Goal: Information Seeking & Learning: Learn about a topic

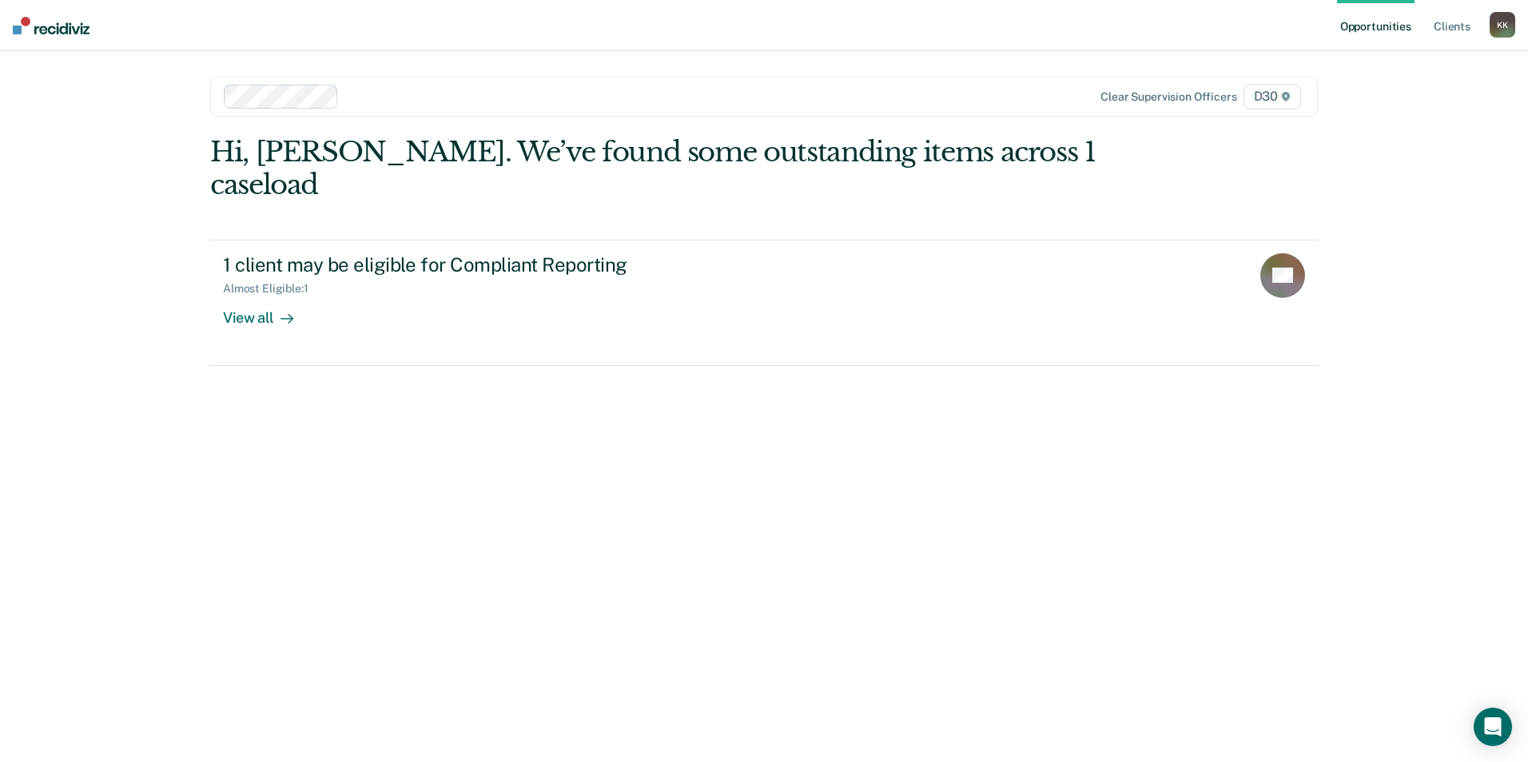
click at [38, 647] on div "Opportunities Client s [PERSON_NAME] K K Profile How it works Log Out Clear sup…" at bounding box center [764, 381] width 1528 height 762
click at [1448, 21] on link "Client s" at bounding box center [1451, 25] width 43 height 51
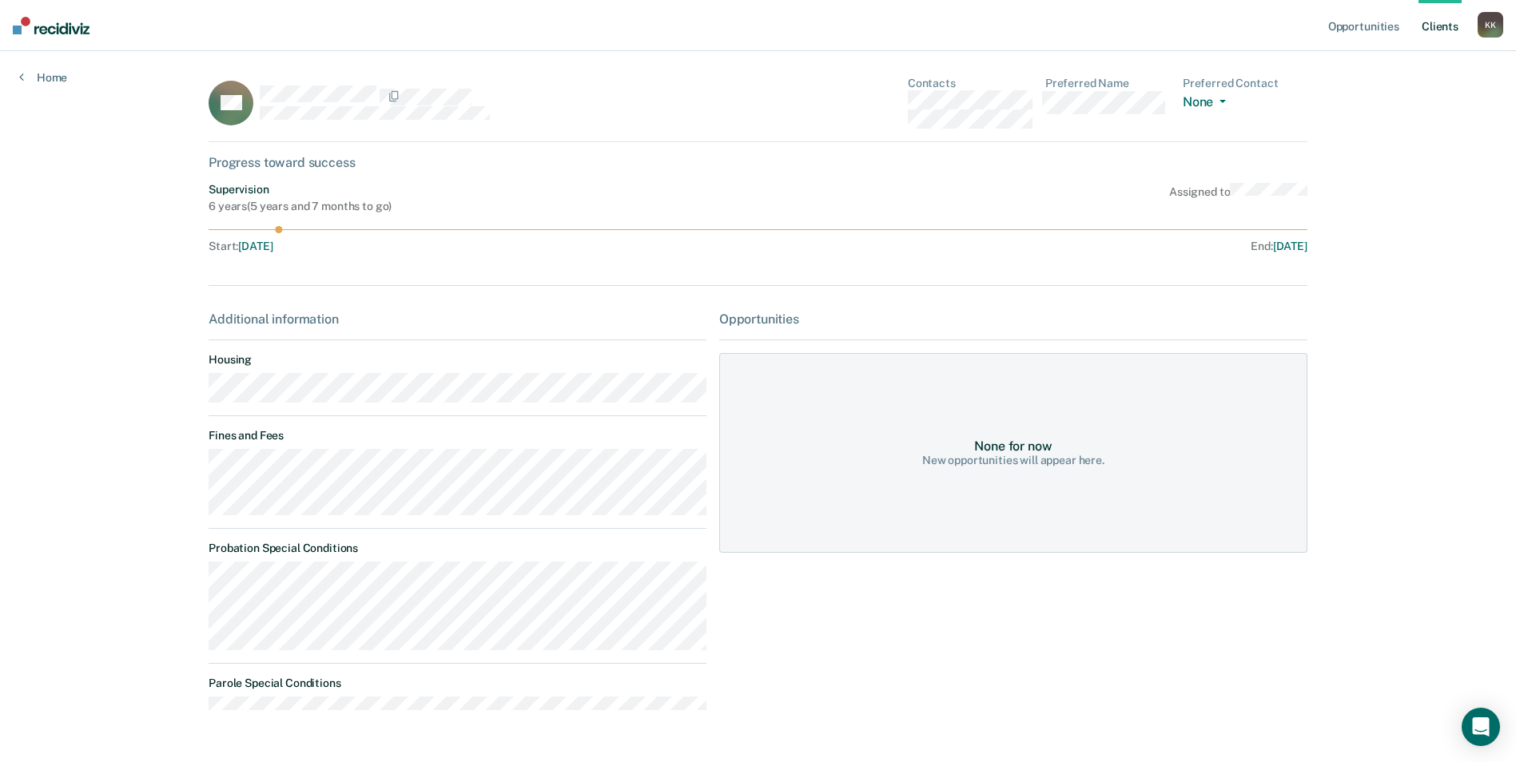
click at [1435, 22] on link "Client s" at bounding box center [1439, 25] width 43 height 51
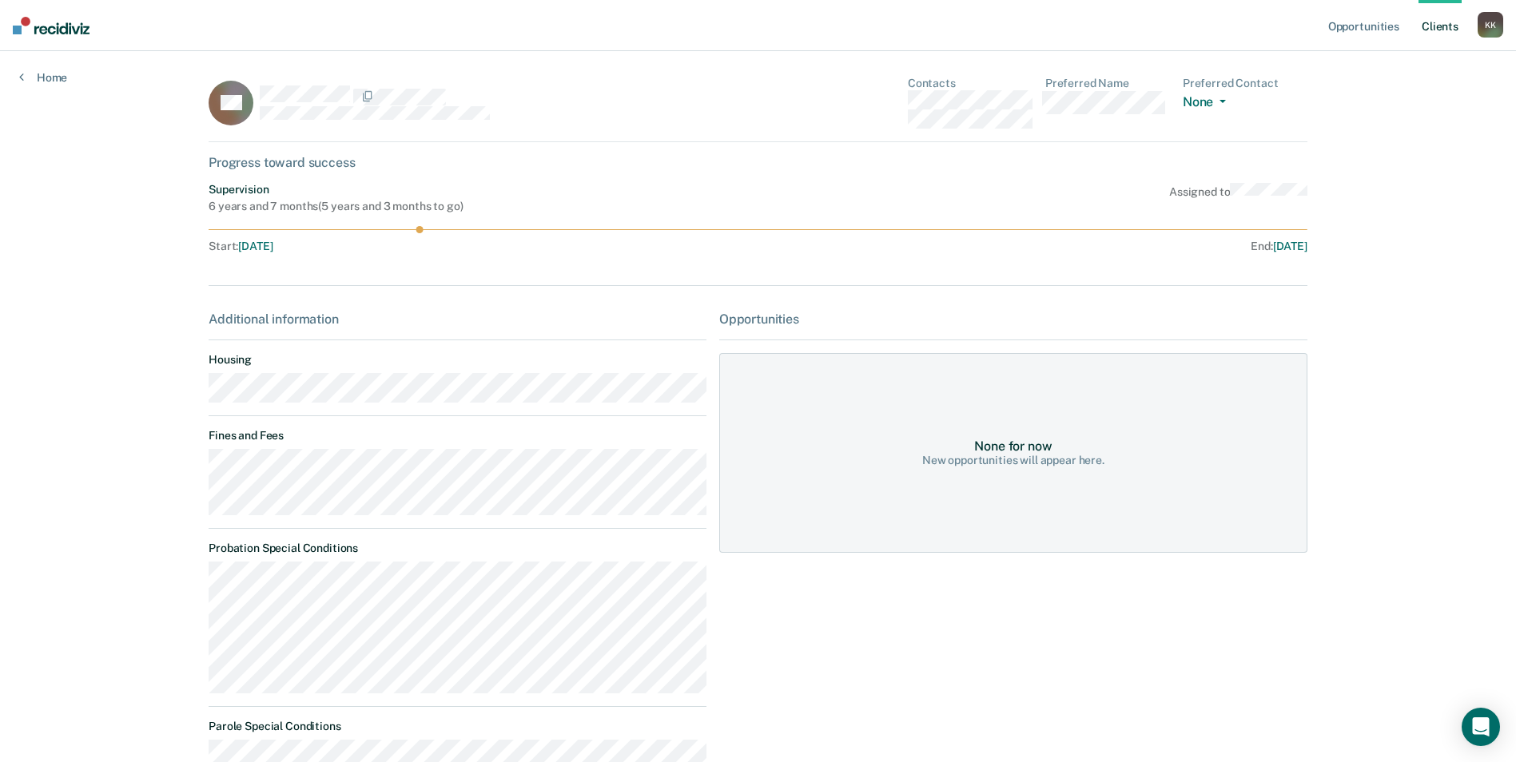
click at [1449, 25] on link "Client s" at bounding box center [1439, 25] width 43 height 51
click at [1428, 25] on link "Client s" at bounding box center [1439, 25] width 43 height 51
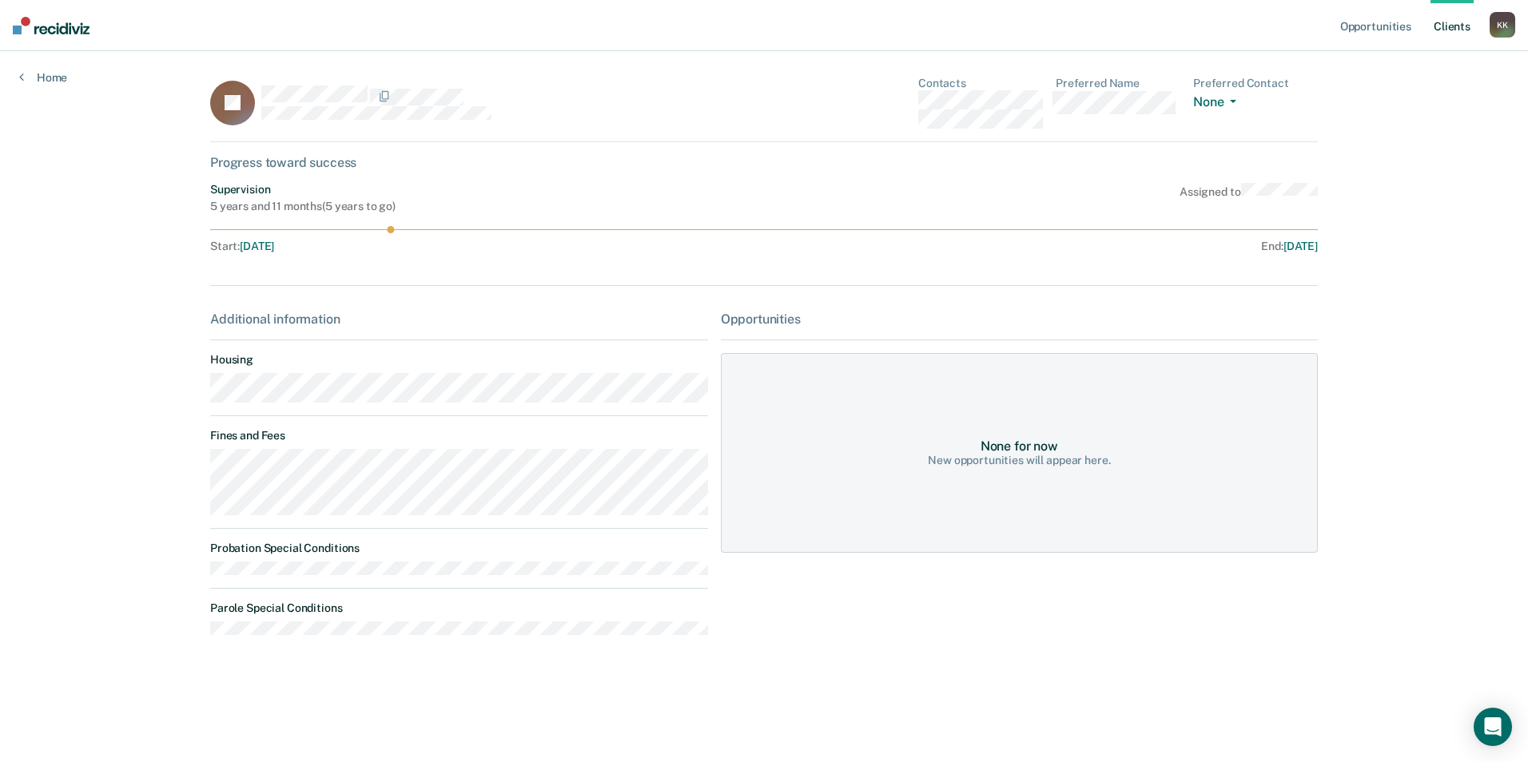
click at [1450, 28] on link "Client s" at bounding box center [1451, 25] width 43 height 51
click at [1438, 26] on link "Client s" at bounding box center [1439, 25] width 43 height 51
drag, startPoint x: 306, startPoint y: 207, endPoint x: 431, endPoint y: 204, distance: 125.5
click at [431, 204] on div "3 years and 4 months ( 1 year and 10 months to go )" at bounding box center [334, 207] width 251 height 14
click at [1444, 21] on link "Client s" at bounding box center [1439, 25] width 43 height 51
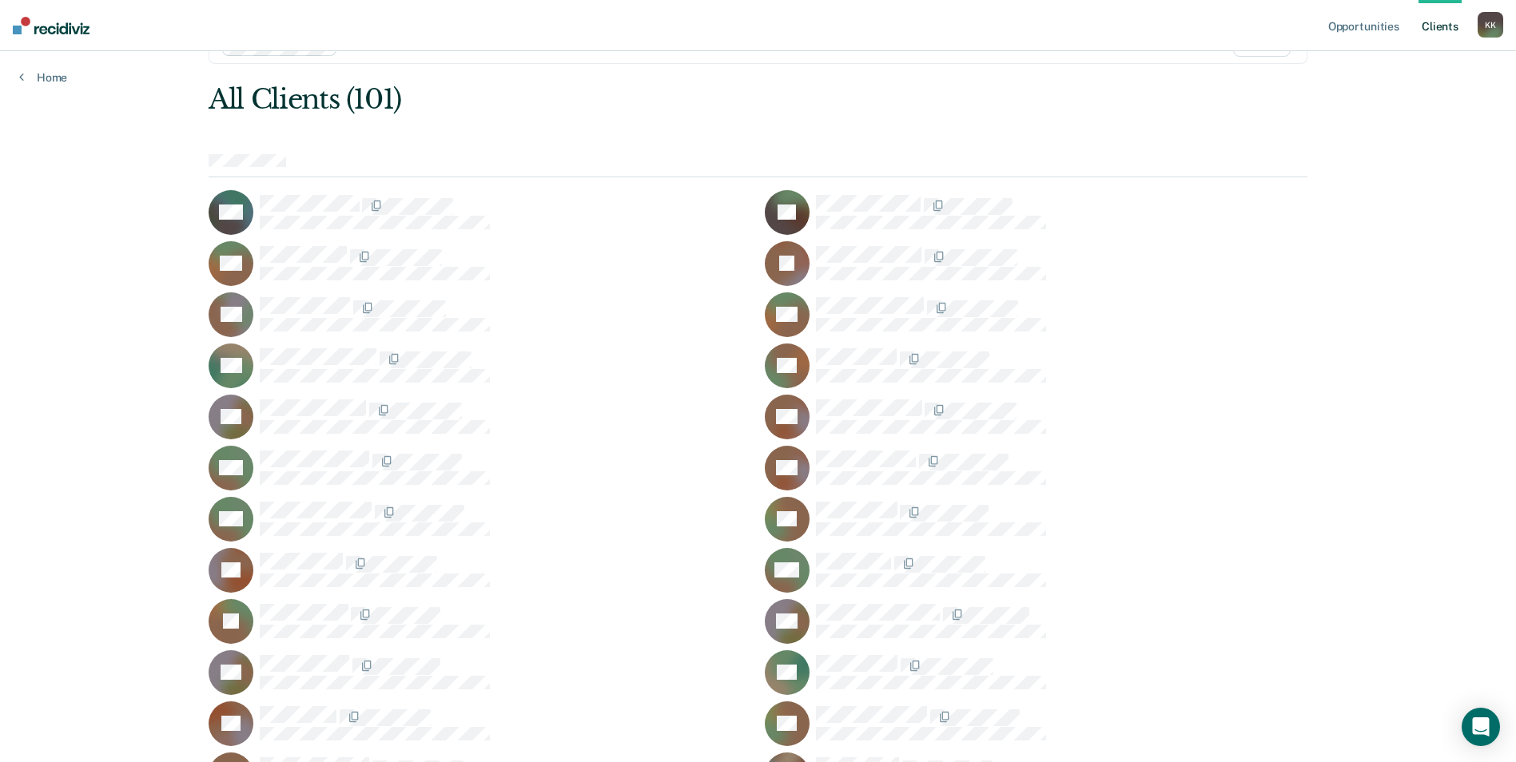
scroll to position [80, 0]
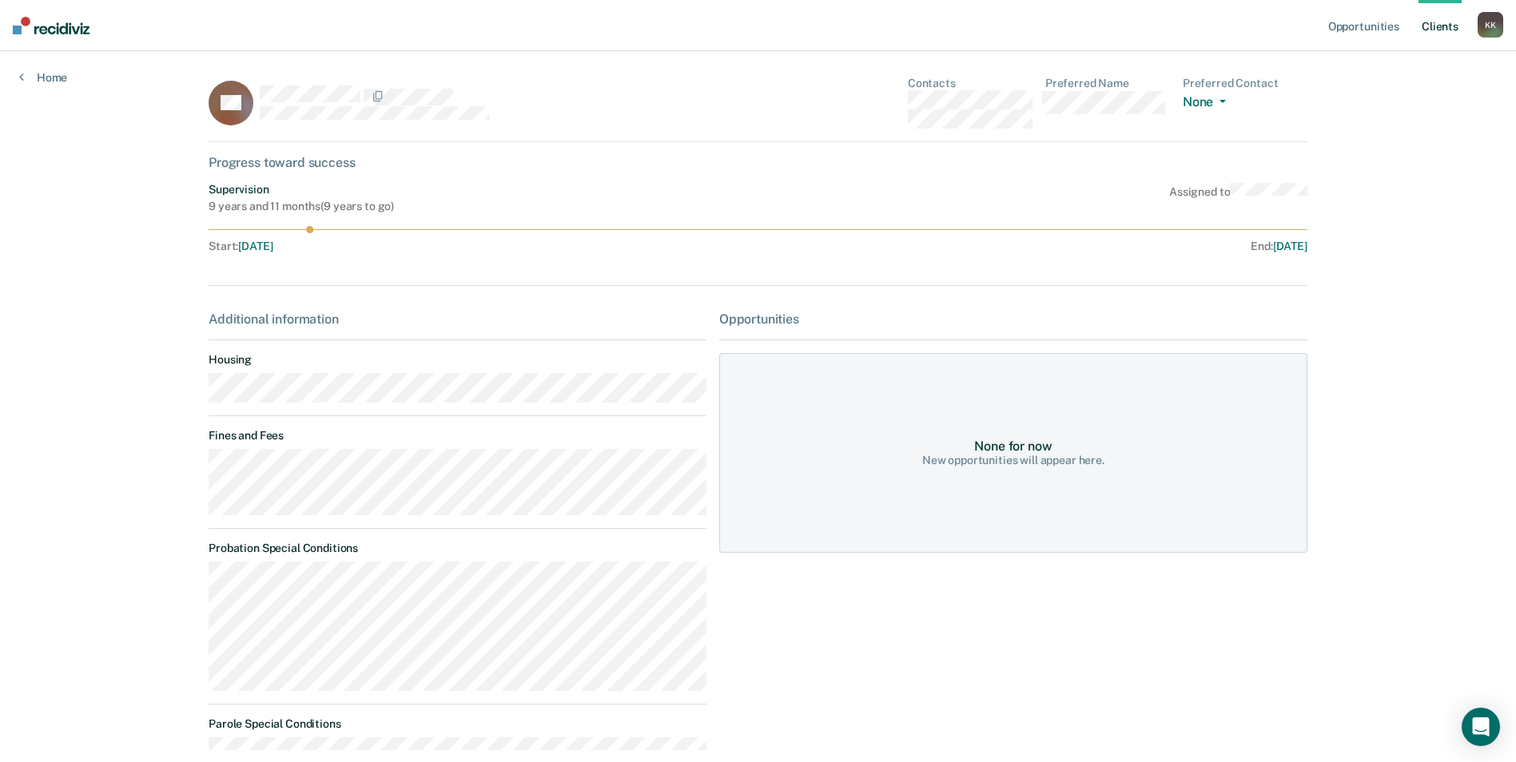
click at [1444, 25] on link "Client s" at bounding box center [1439, 25] width 43 height 51
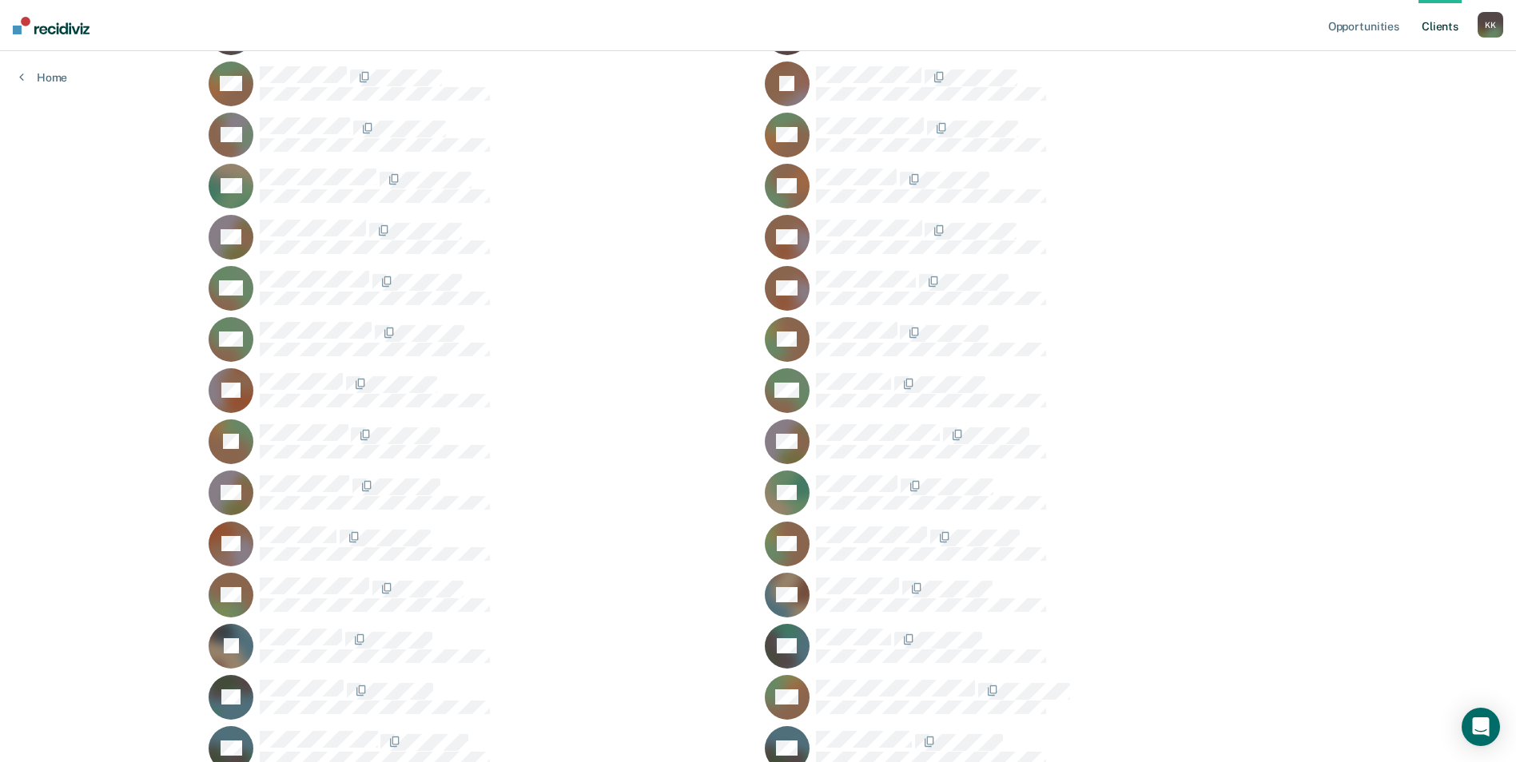
scroll to position [240, 0]
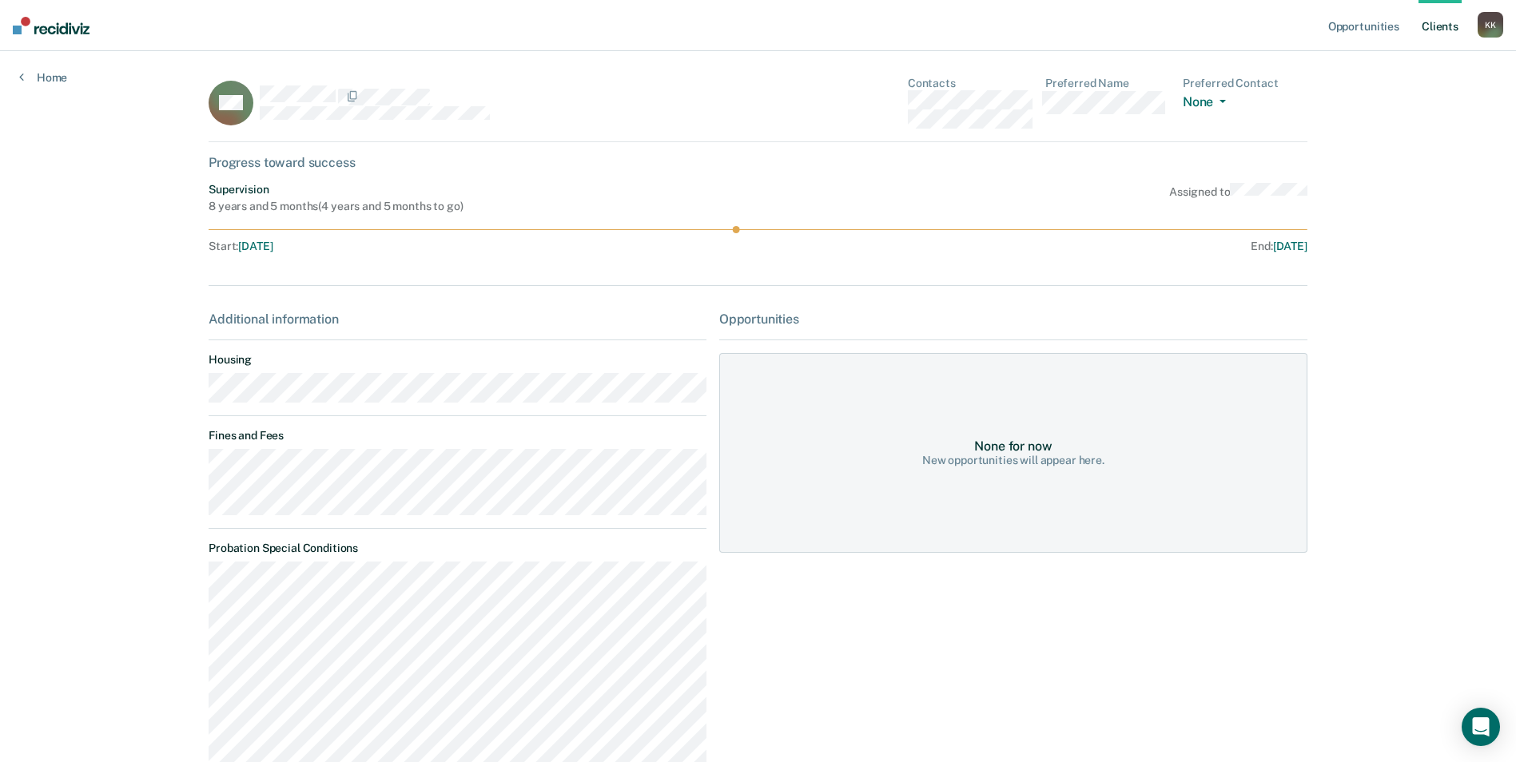
click at [1437, 26] on link "Client s" at bounding box center [1439, 25] width 43 height 51
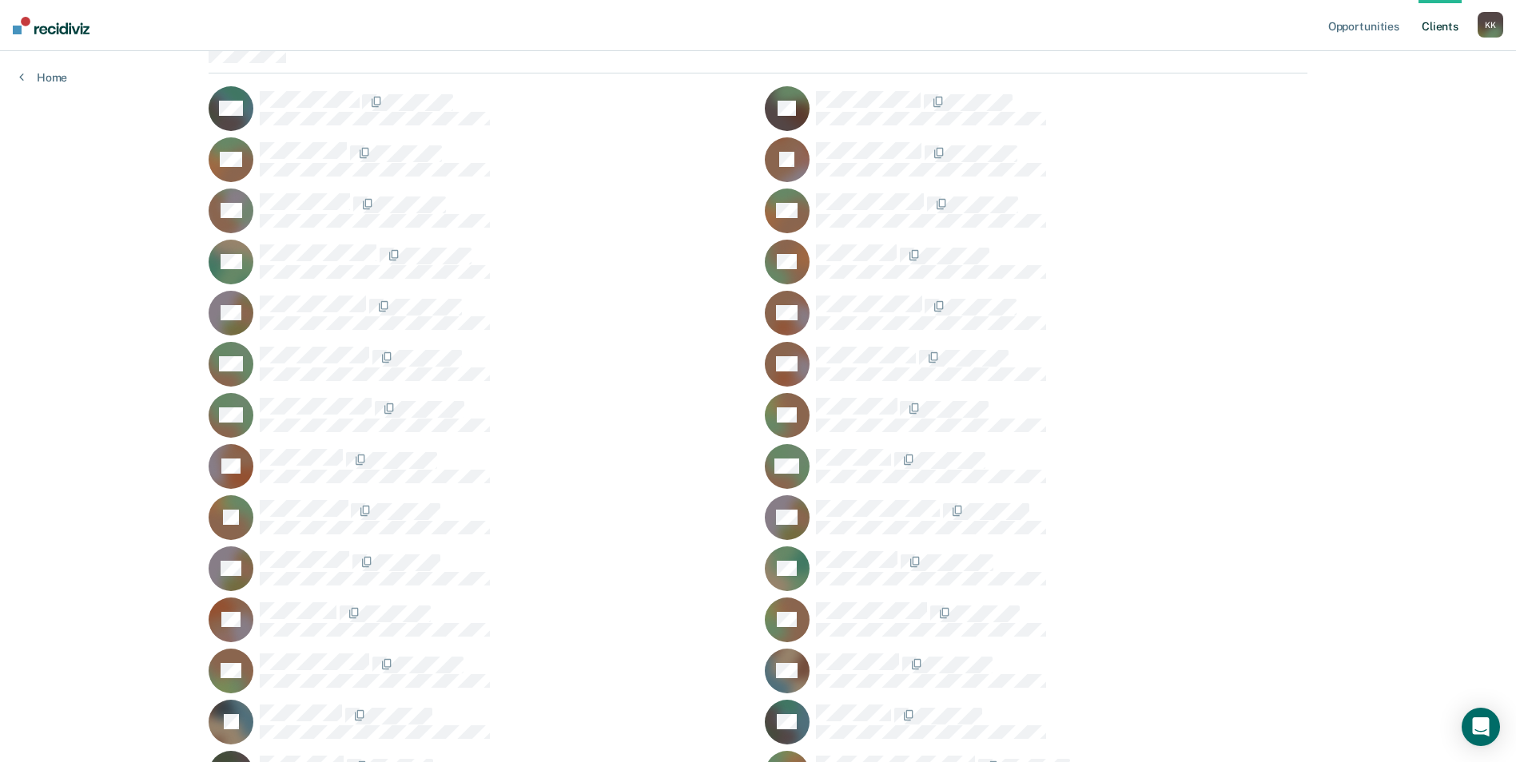
scroll to position [160, 0]
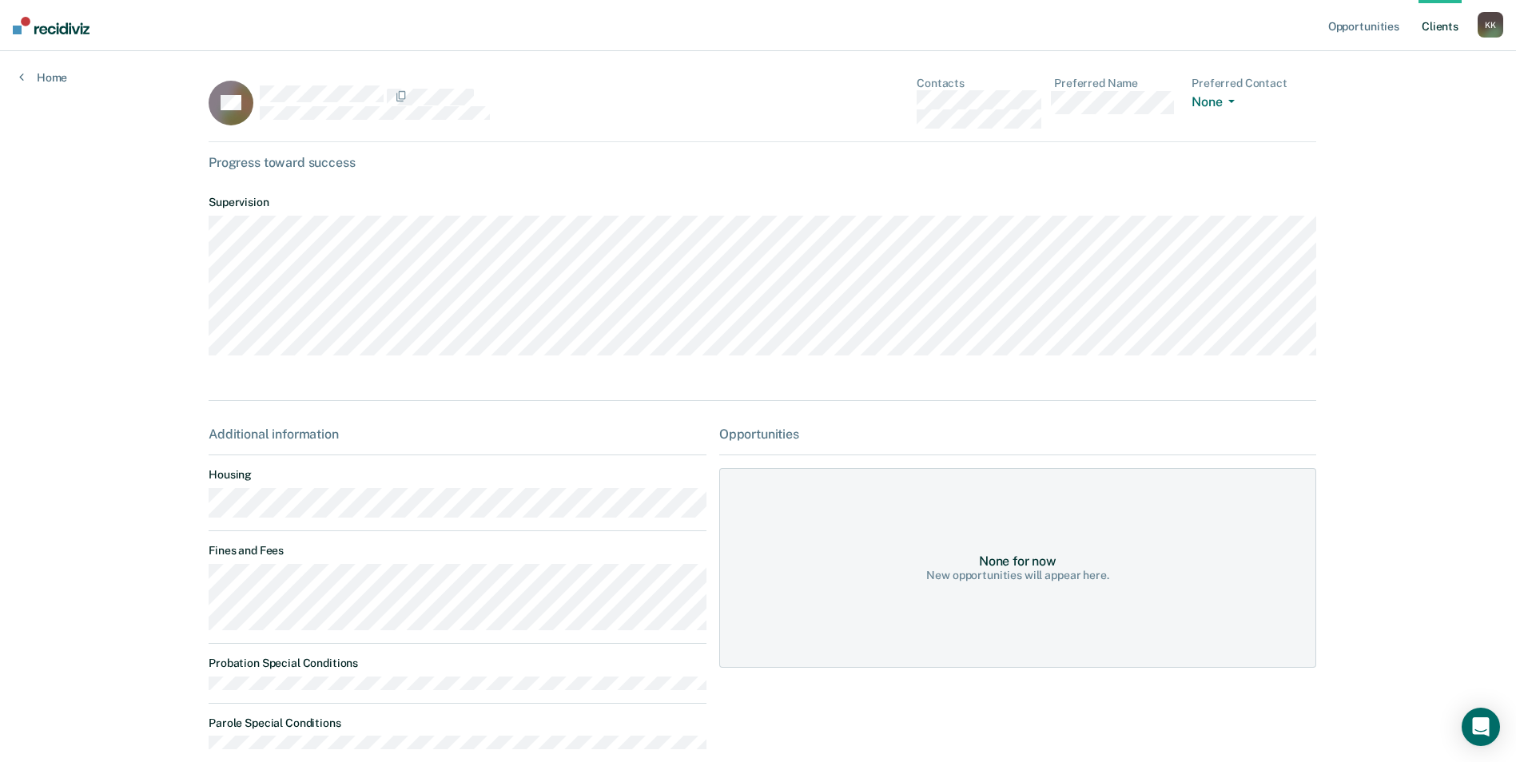
click at [1436, 29] on link "Client s" at bounding box center [1439, 25] width 43 height 51
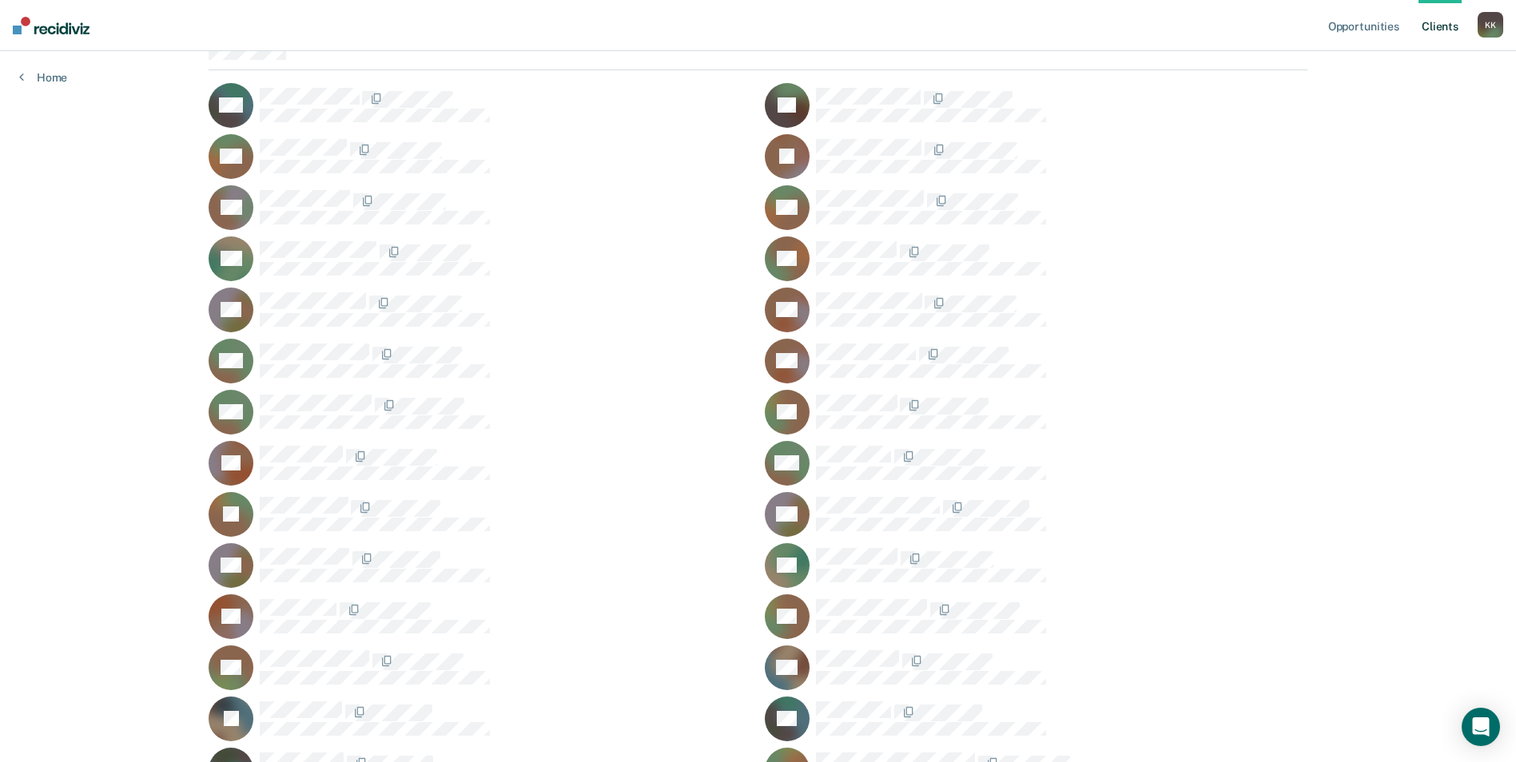
scroll to position [240, 0]
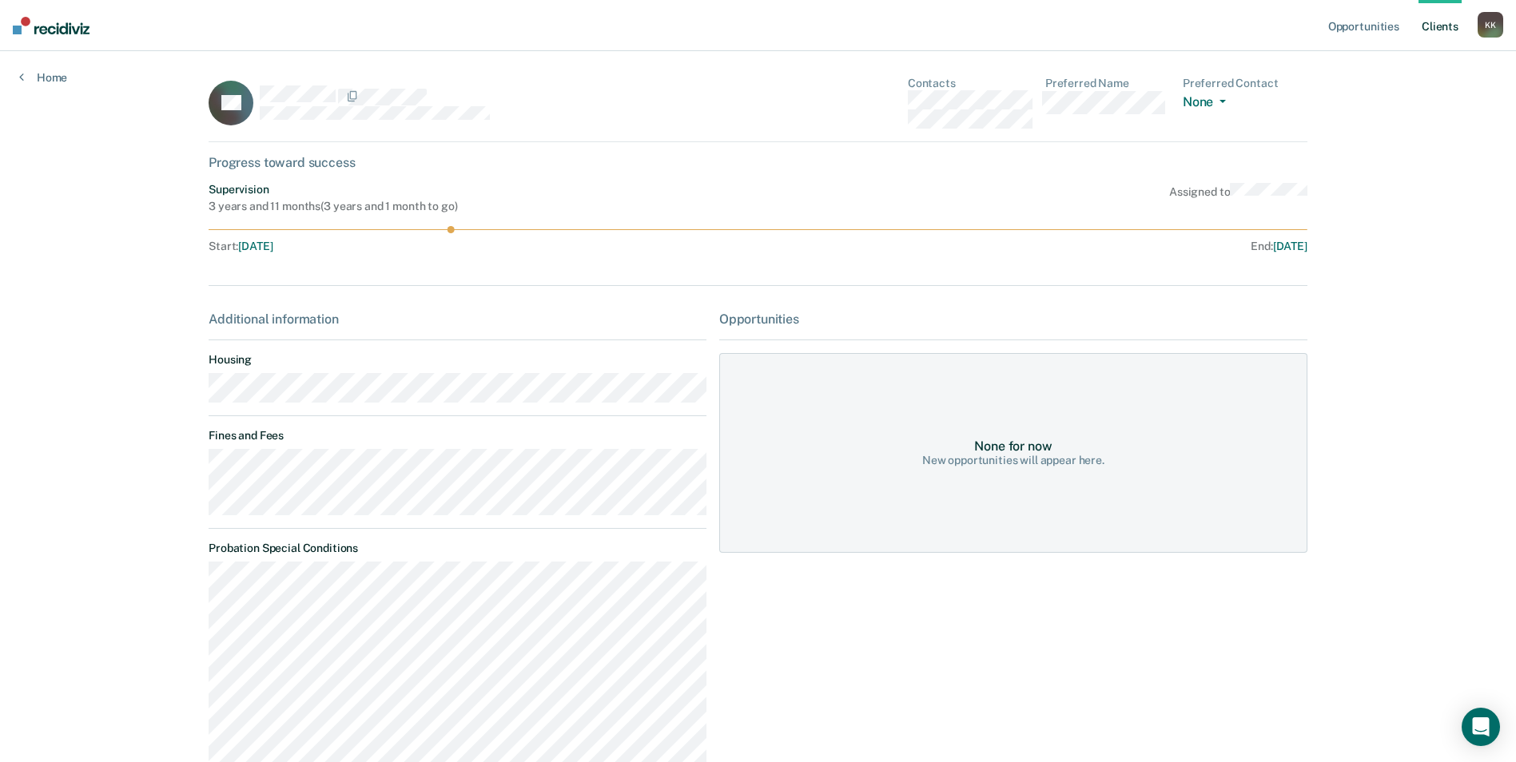
click at [1442, 25] on link "Client s" at bounding box center [1439, 25] width 43 height 51
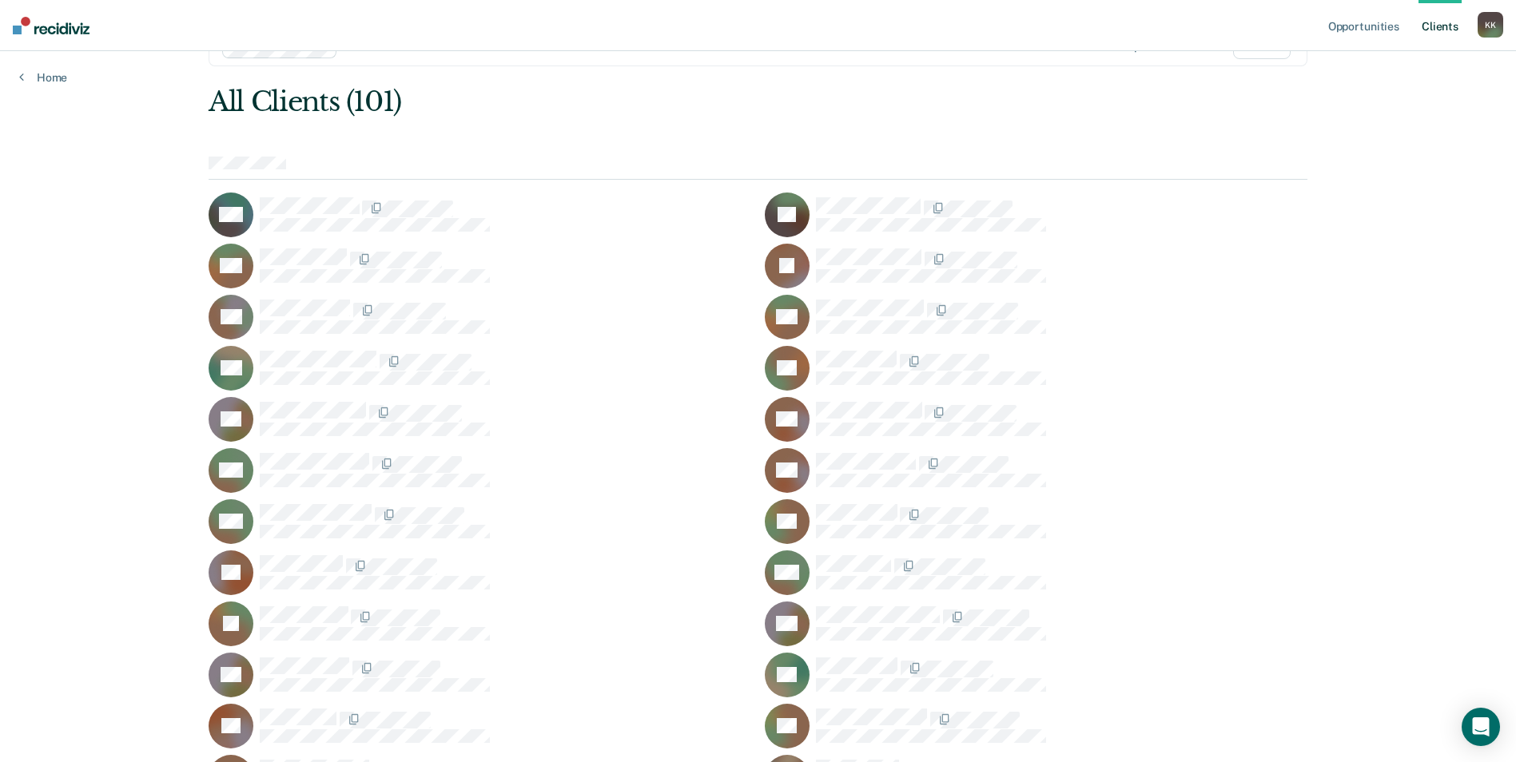
scroll to position [240, 0]
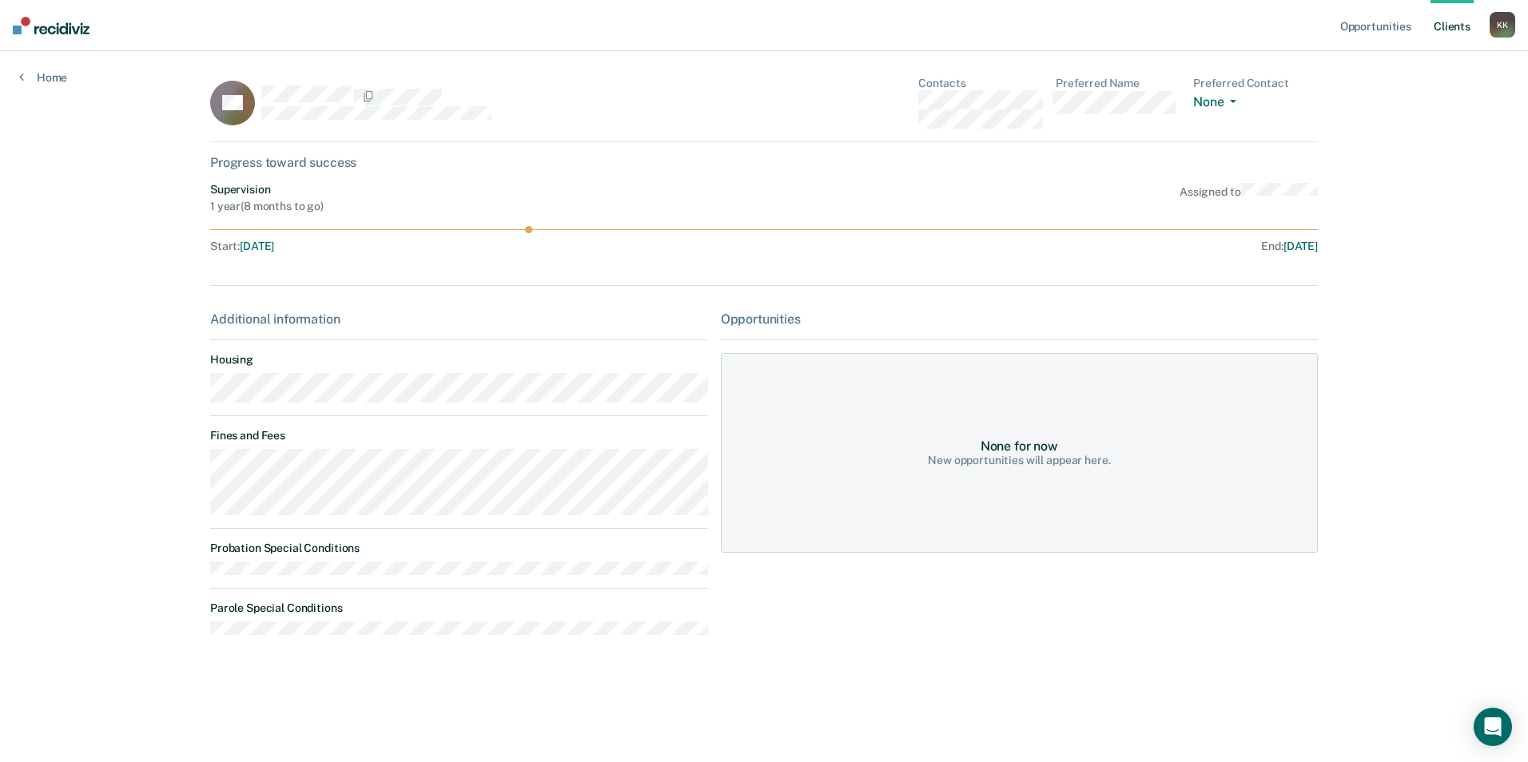
click at [1456, 24] on link "Client s" at bounding box center [1451, 25] width 43 height 51
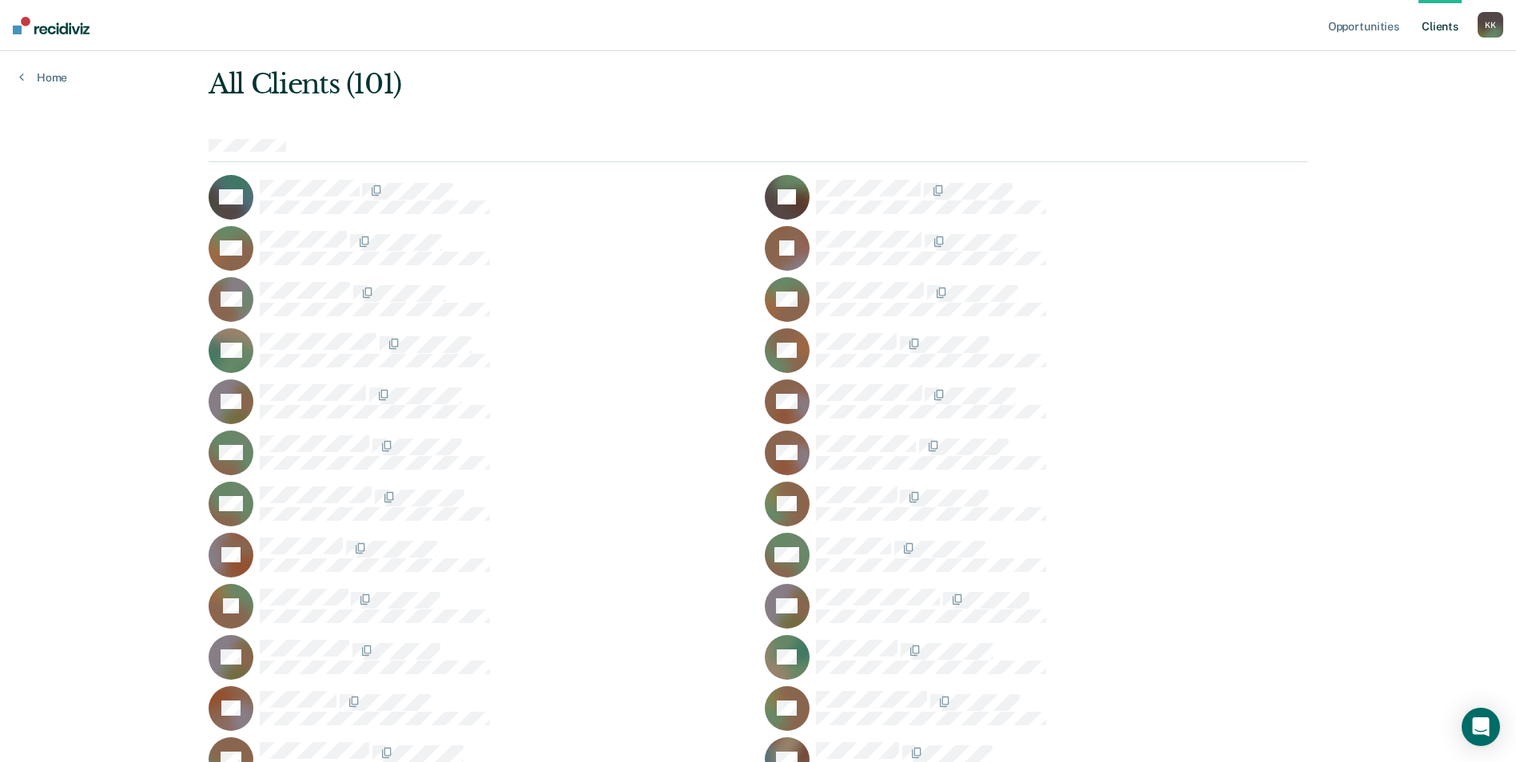
scroll to position [160, 0]
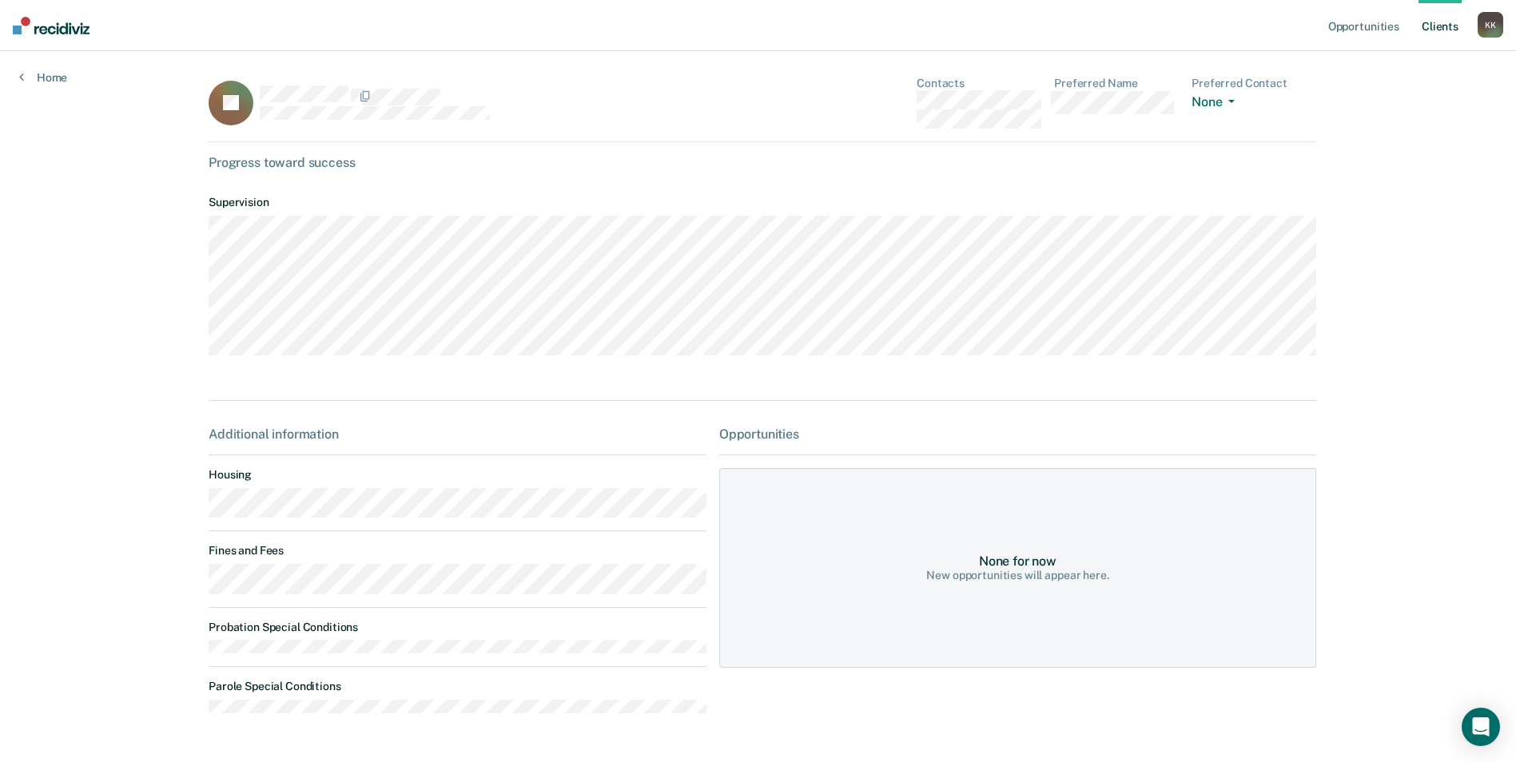
click at [1427, 28] on link "Client s" at bounding box center [1439, 25] width 43 height 51
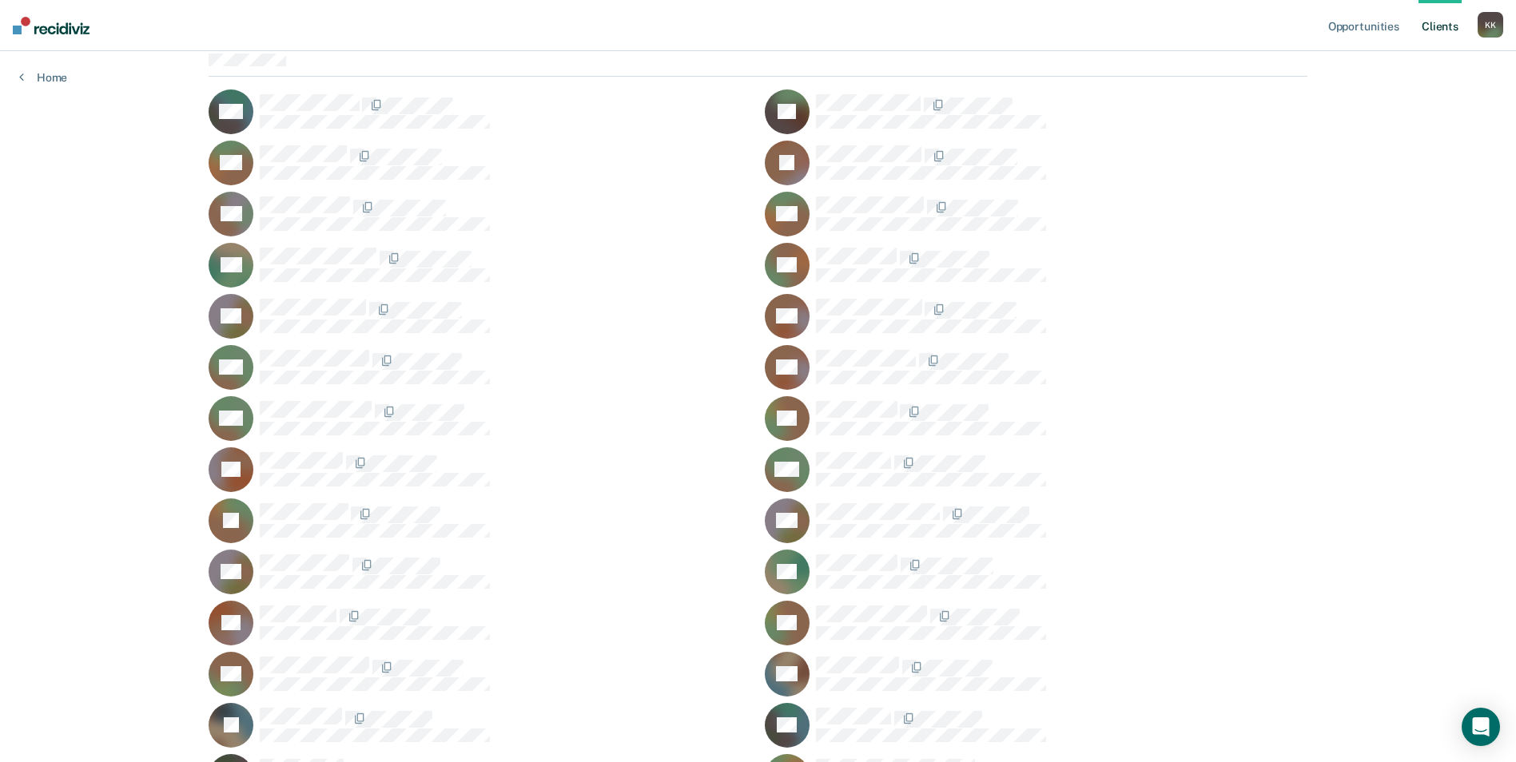
scroll to position [160, 0]
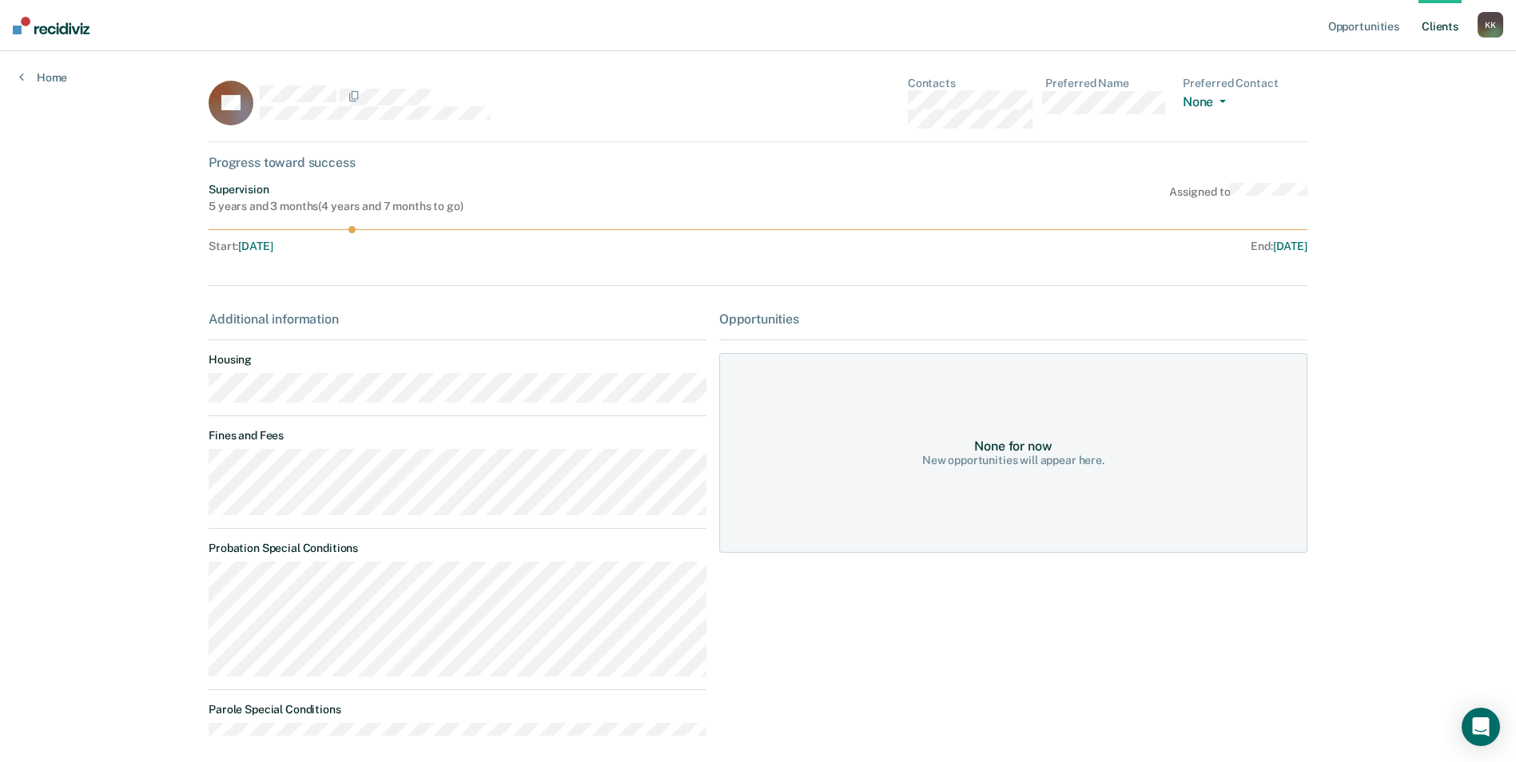
click at [1428, 28] on link "Client s" at bounding box center [1439, 25] width 43 height 51
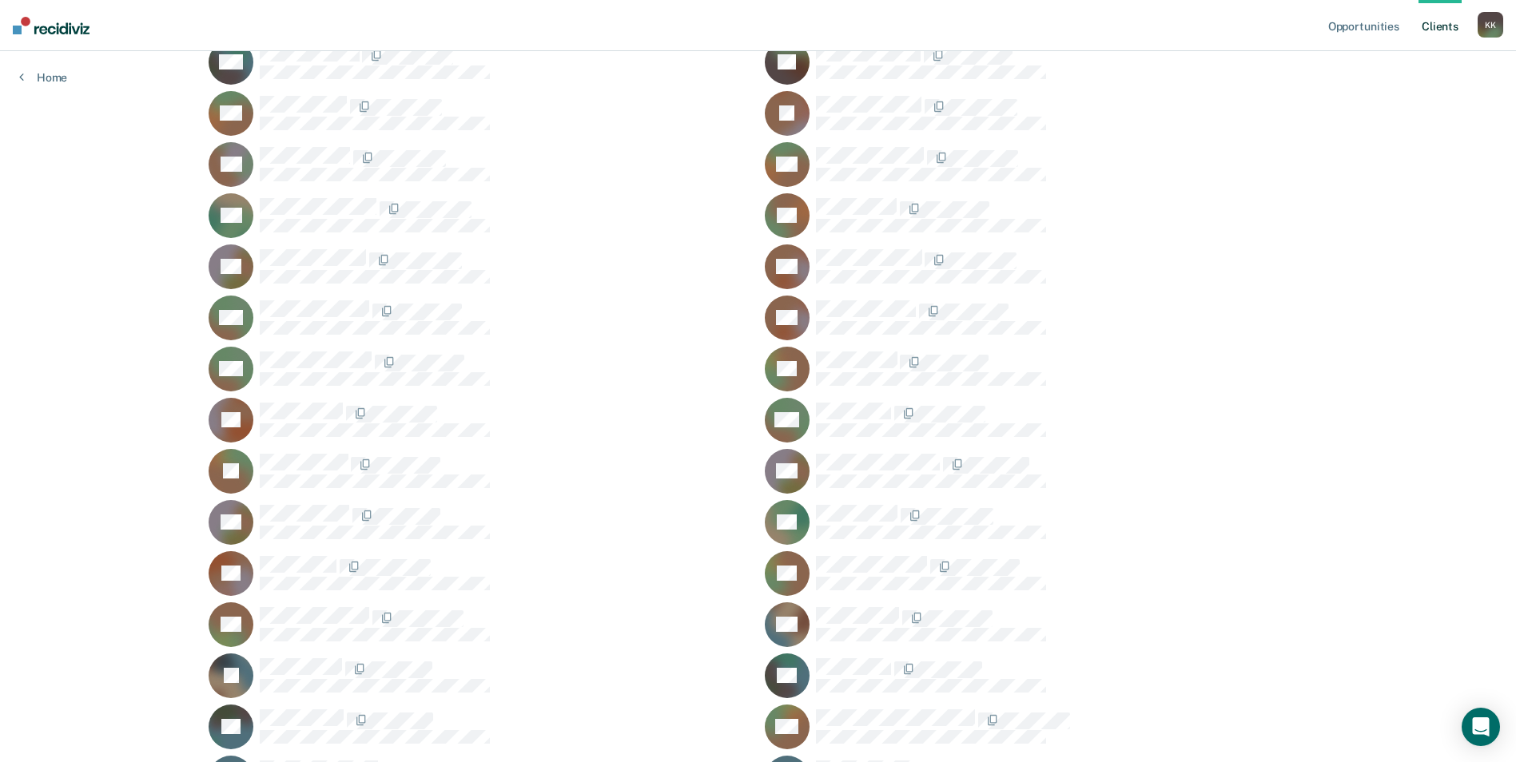
scroll to position [240, 0]
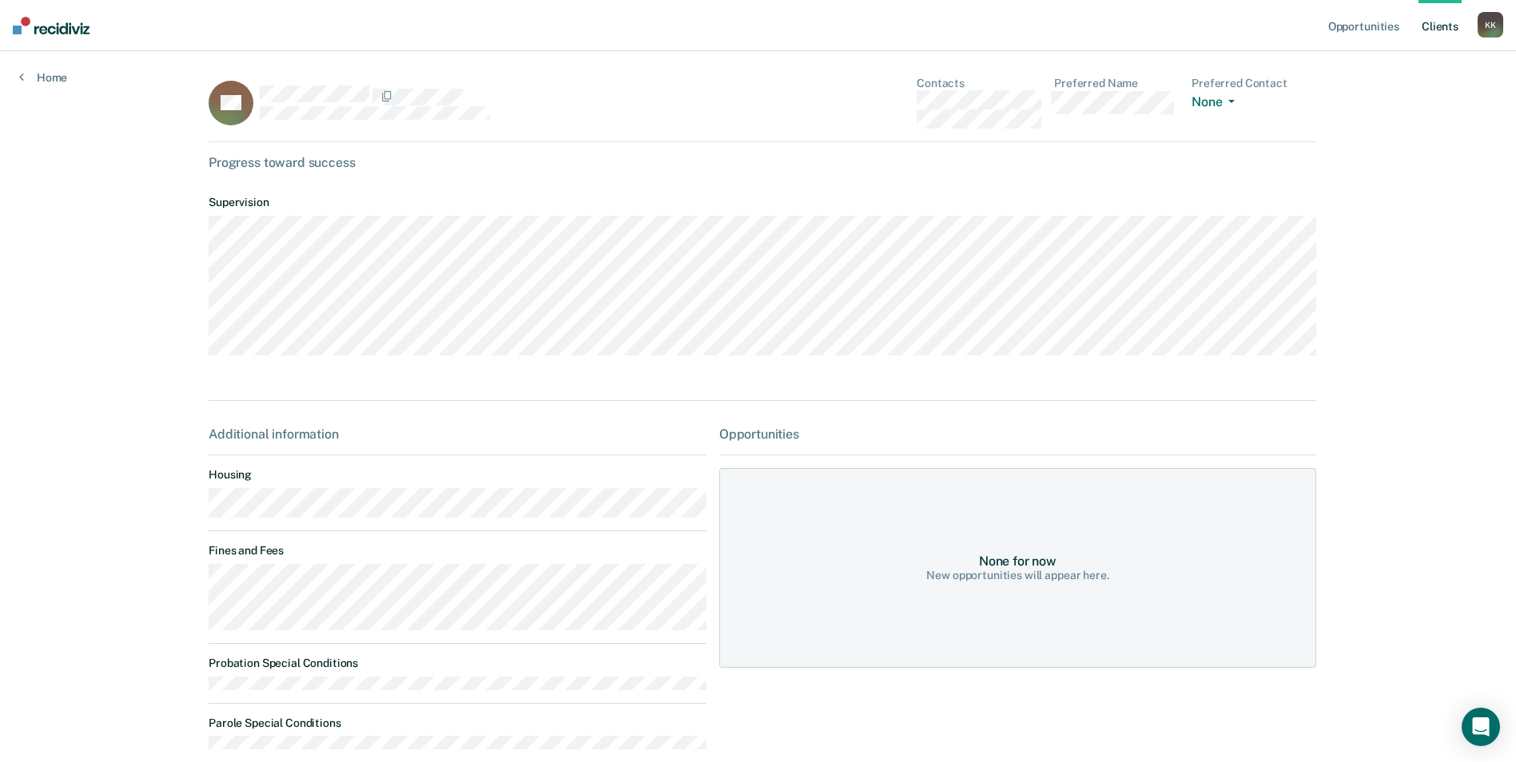
click at [1444, 26] on link "Client s" at bounding box center [1439, 25] width 43 height 51
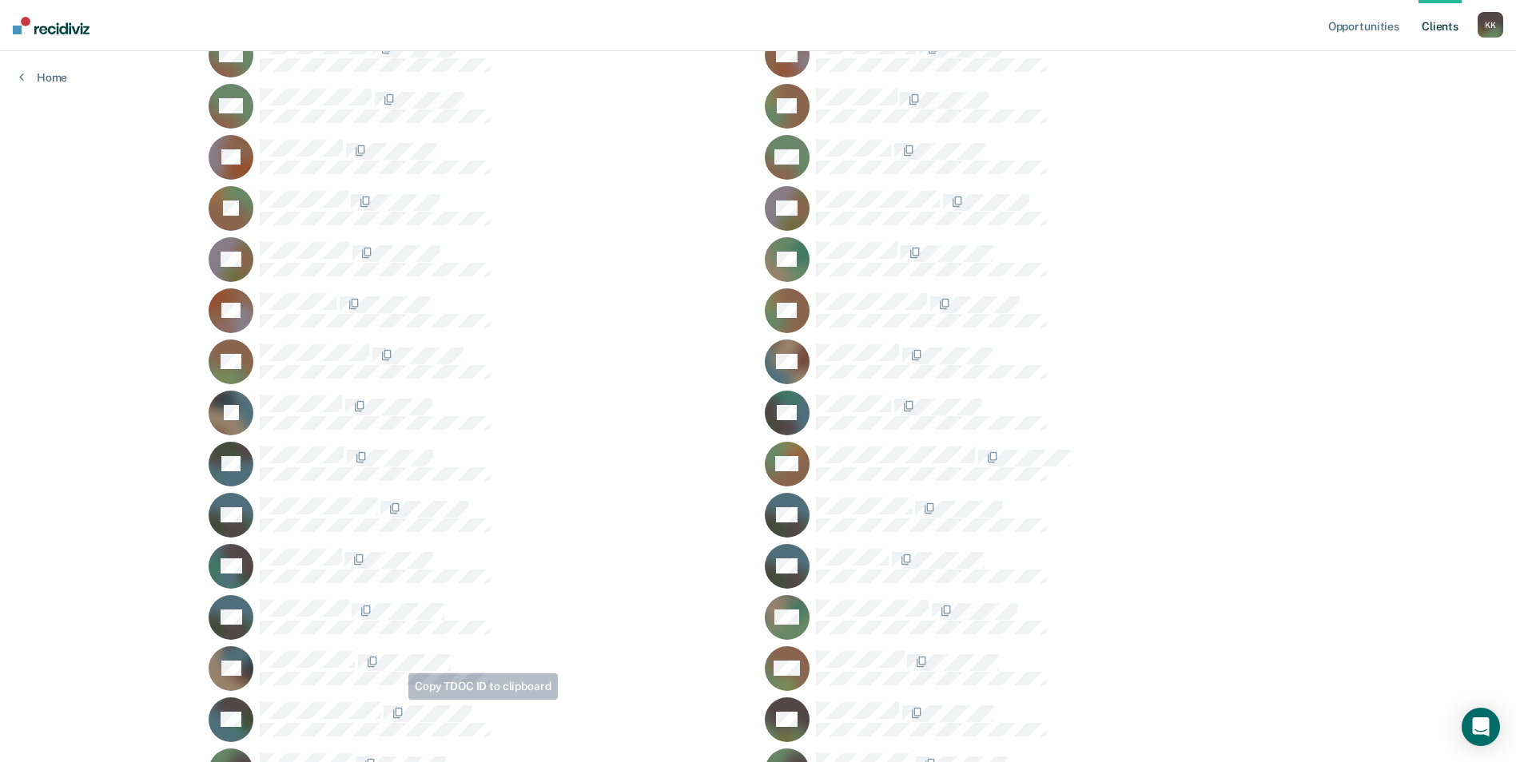
scroll to position [479, 0]
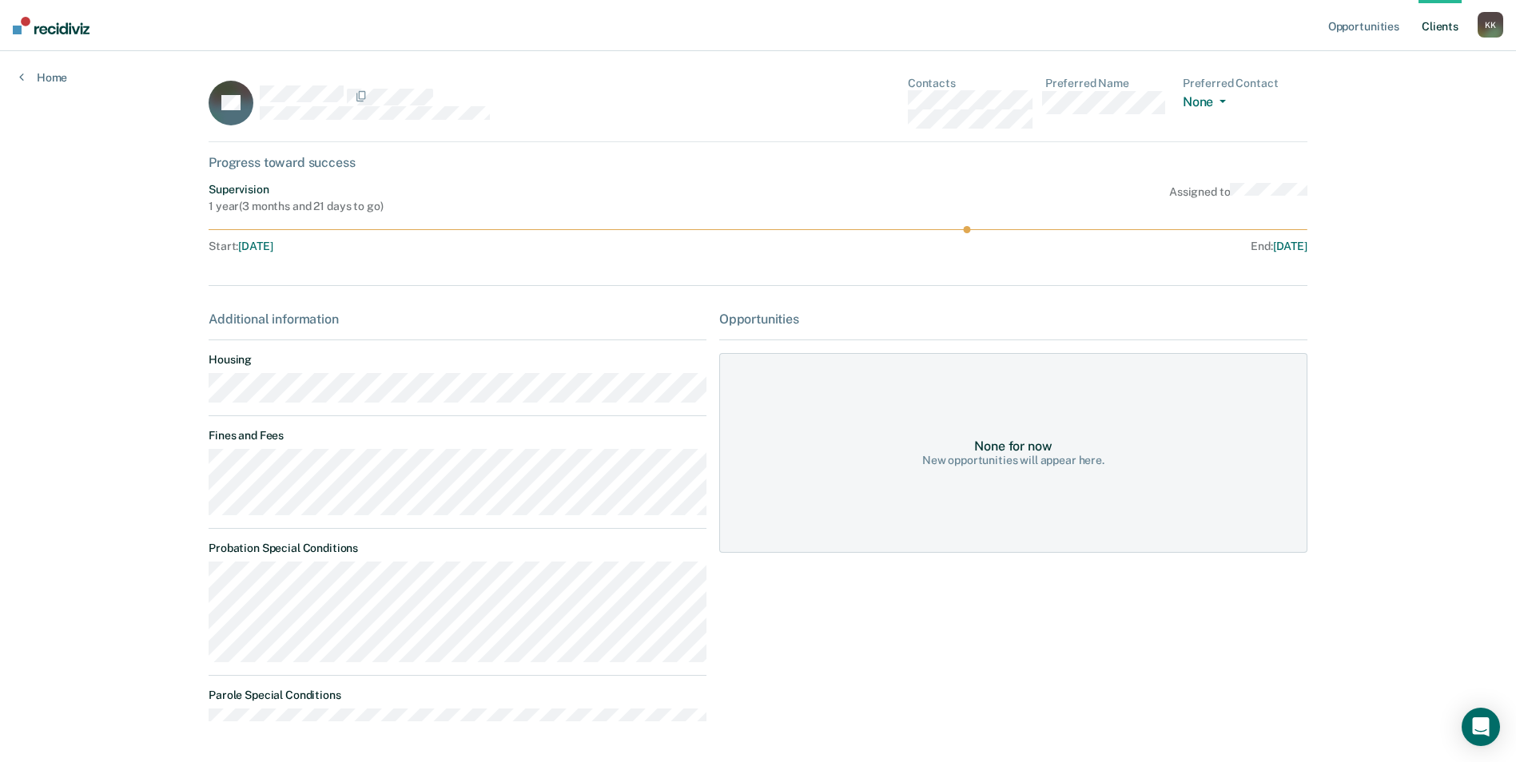
click at [1446, 27] on link "Client s" at bounding box center [1439, 25] width 43 height 51
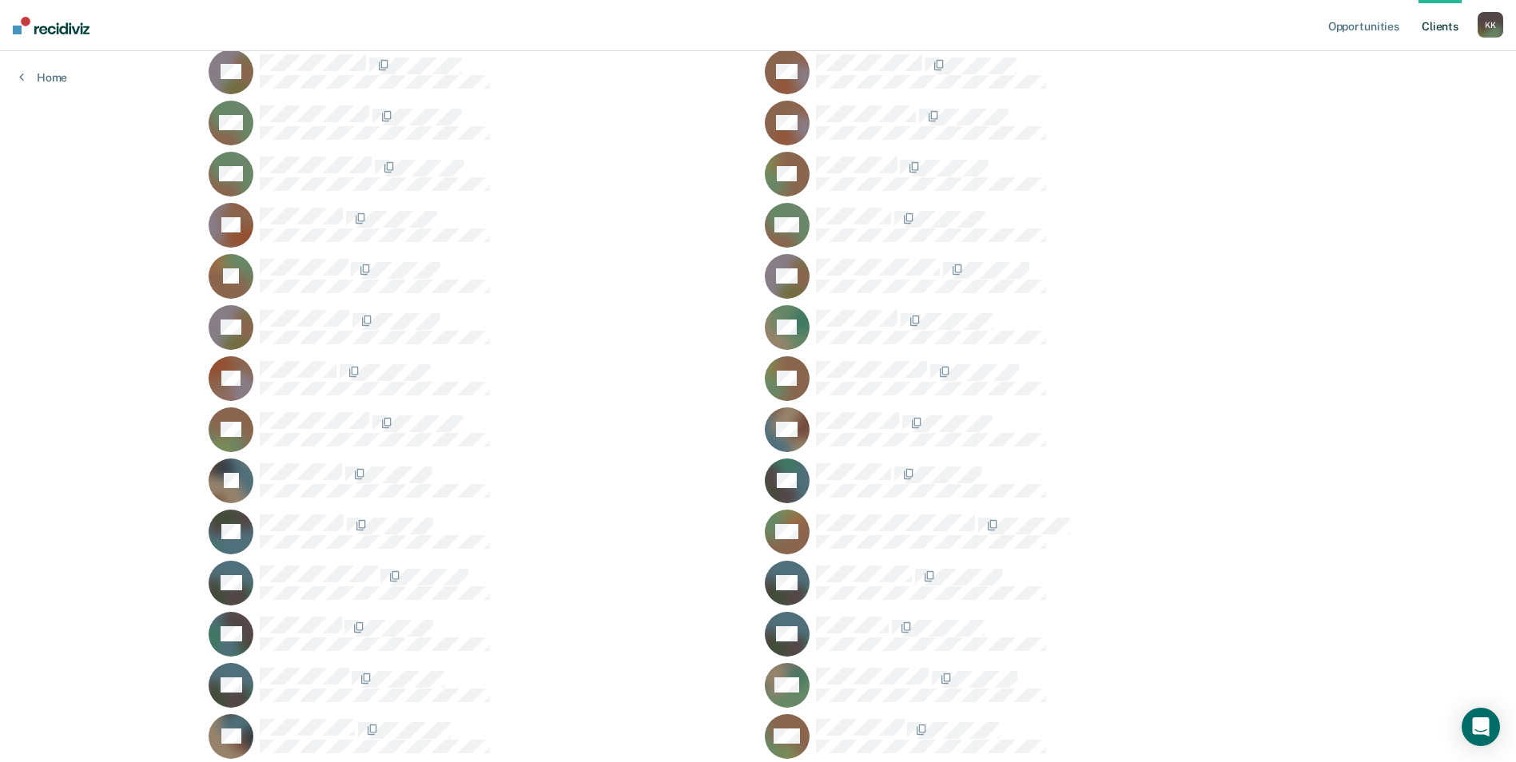
scroll to position [399, 0]
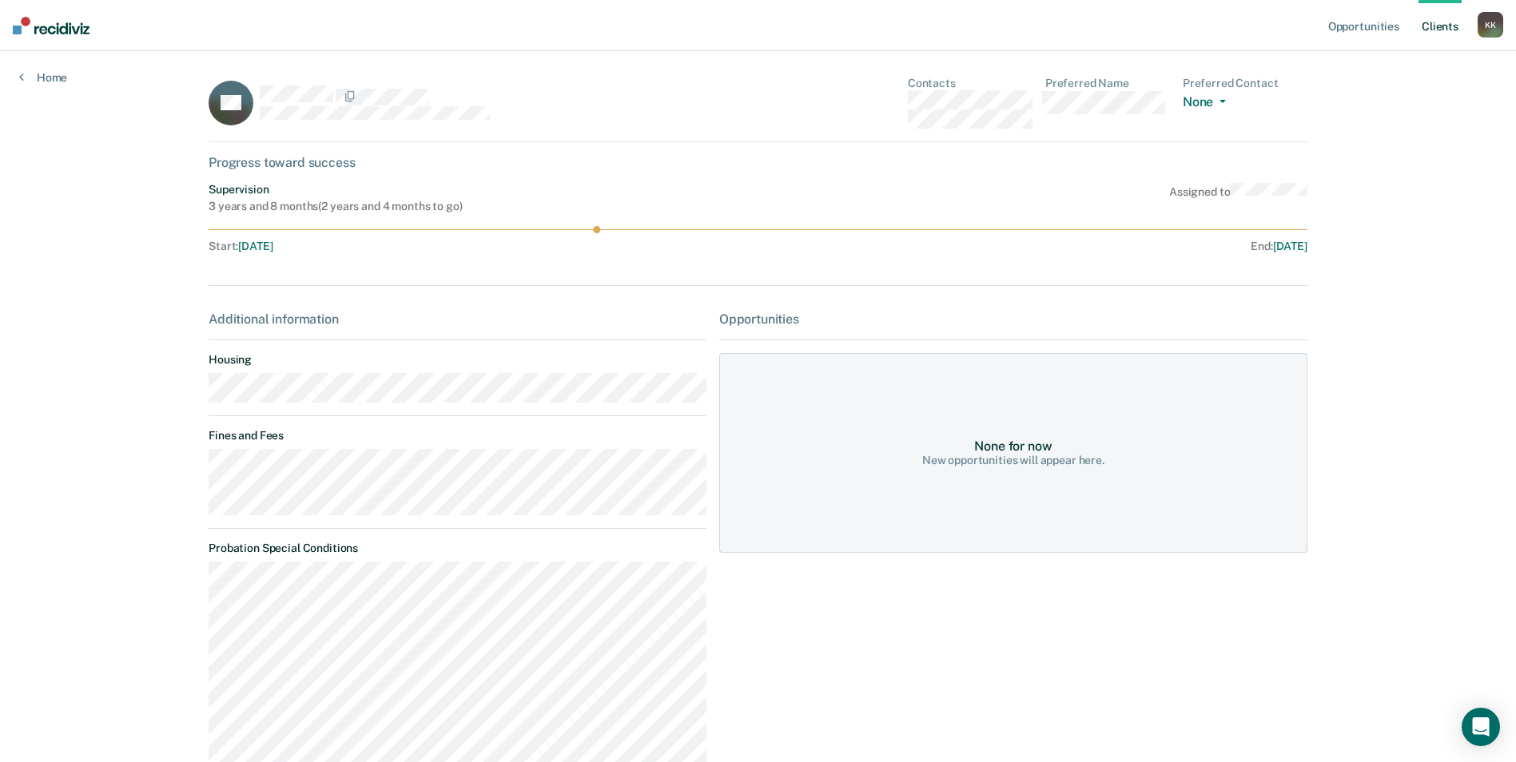
click at [1428, 27] on link "Client s" at bounding box center [1439, 25] width 43 height 51
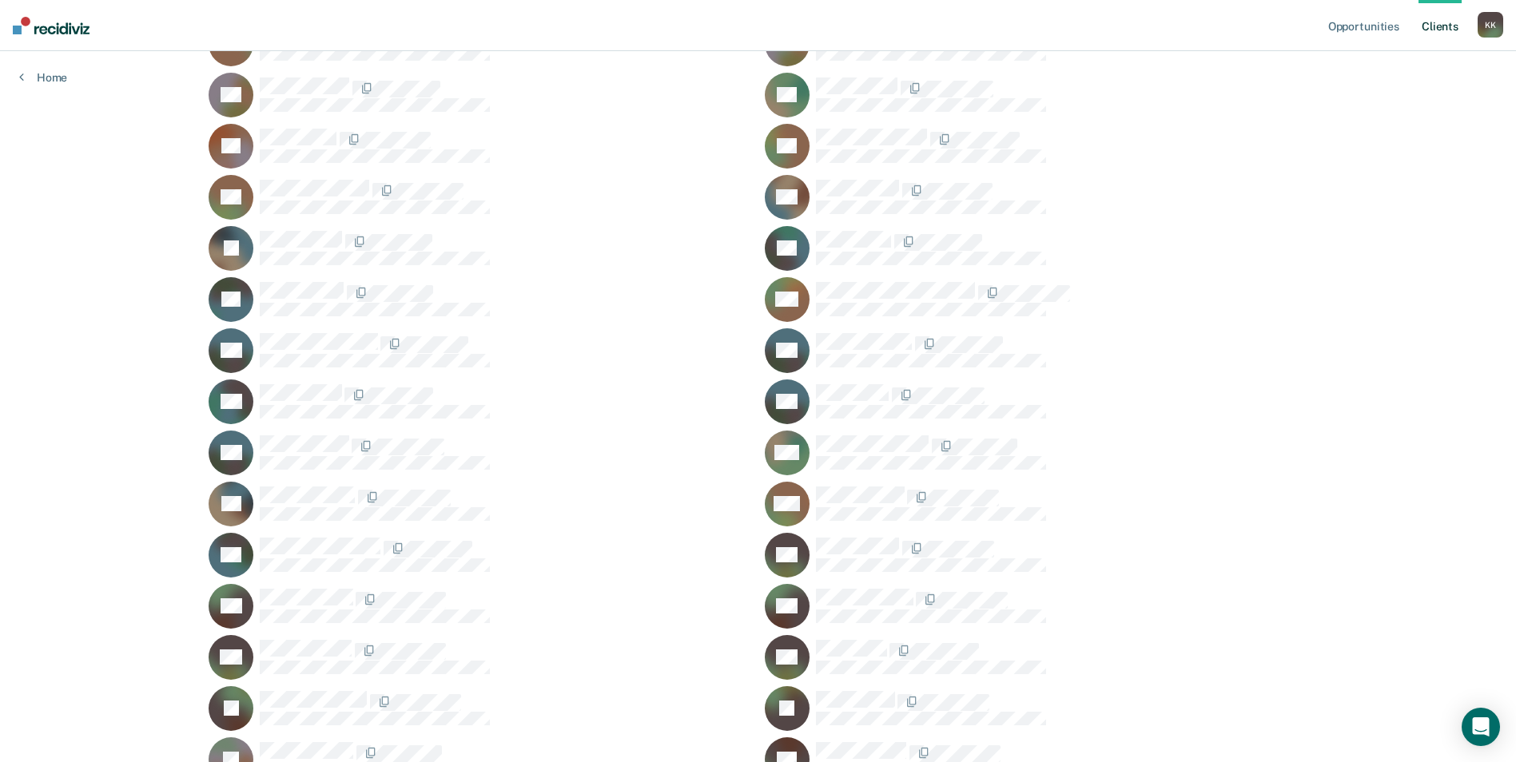
scroll to position [639, 0]
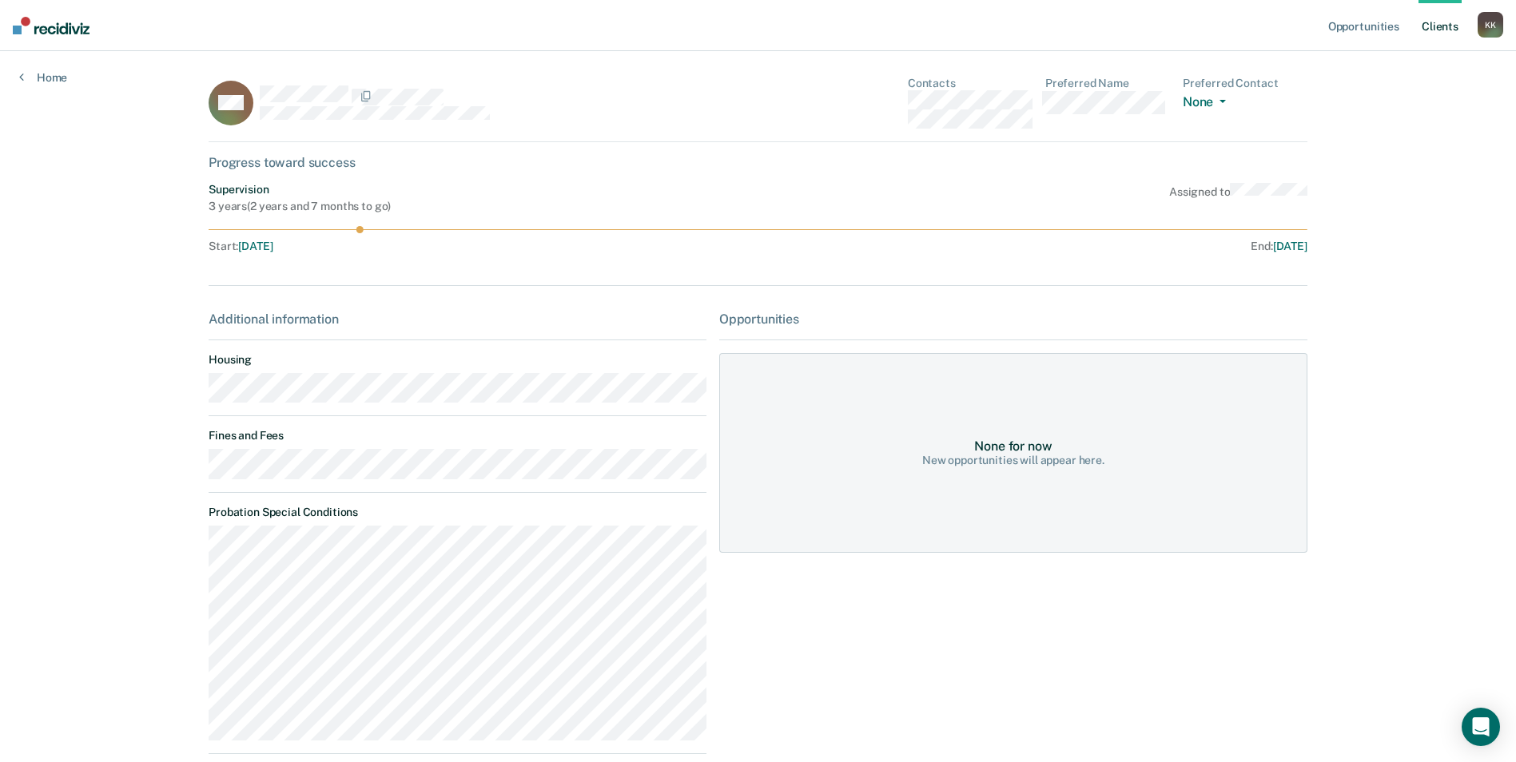
click at [1446, 26] on link "Client s" at bounding box center [1439, 25] width 43 height 51
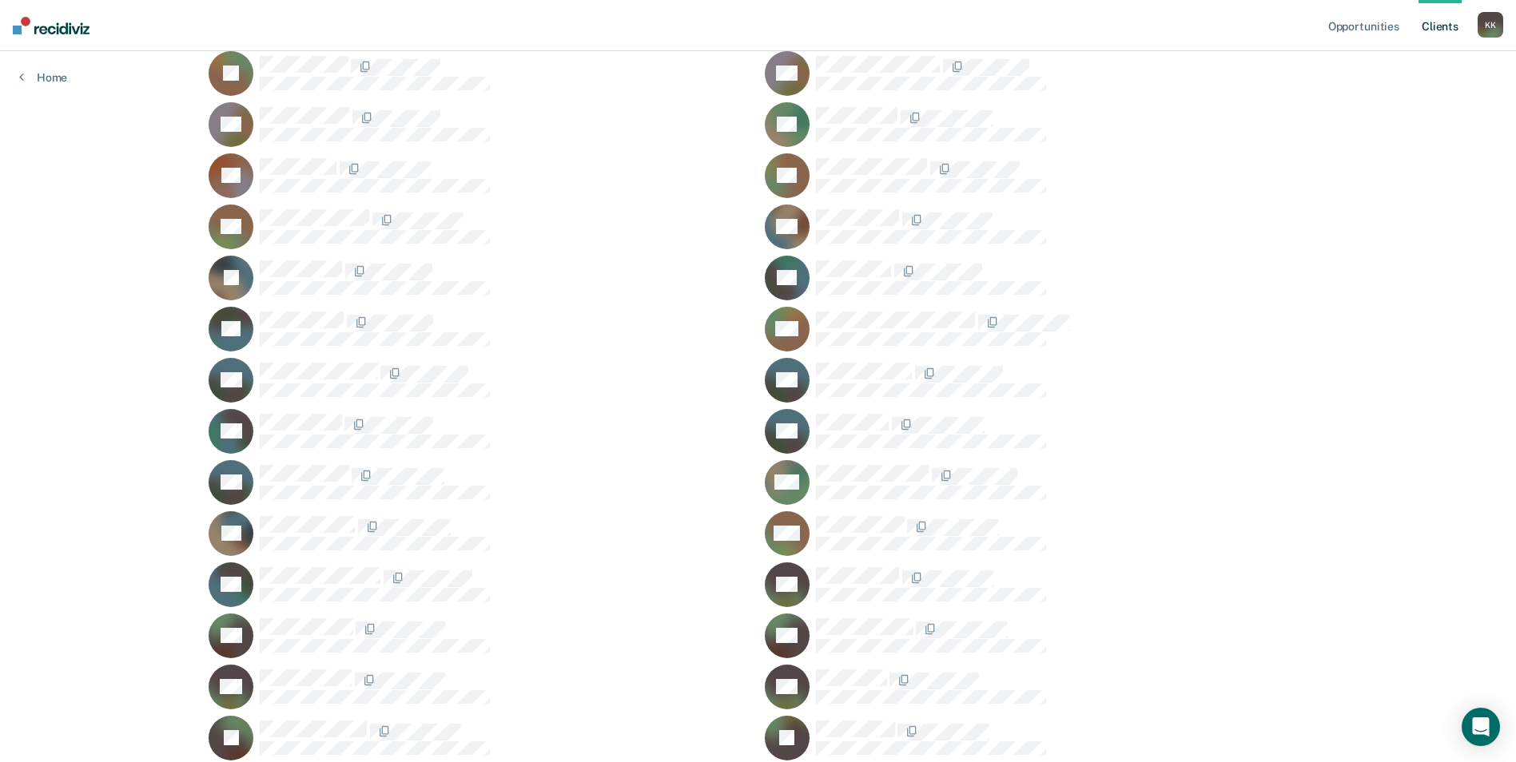
scroll to position [639, 0]
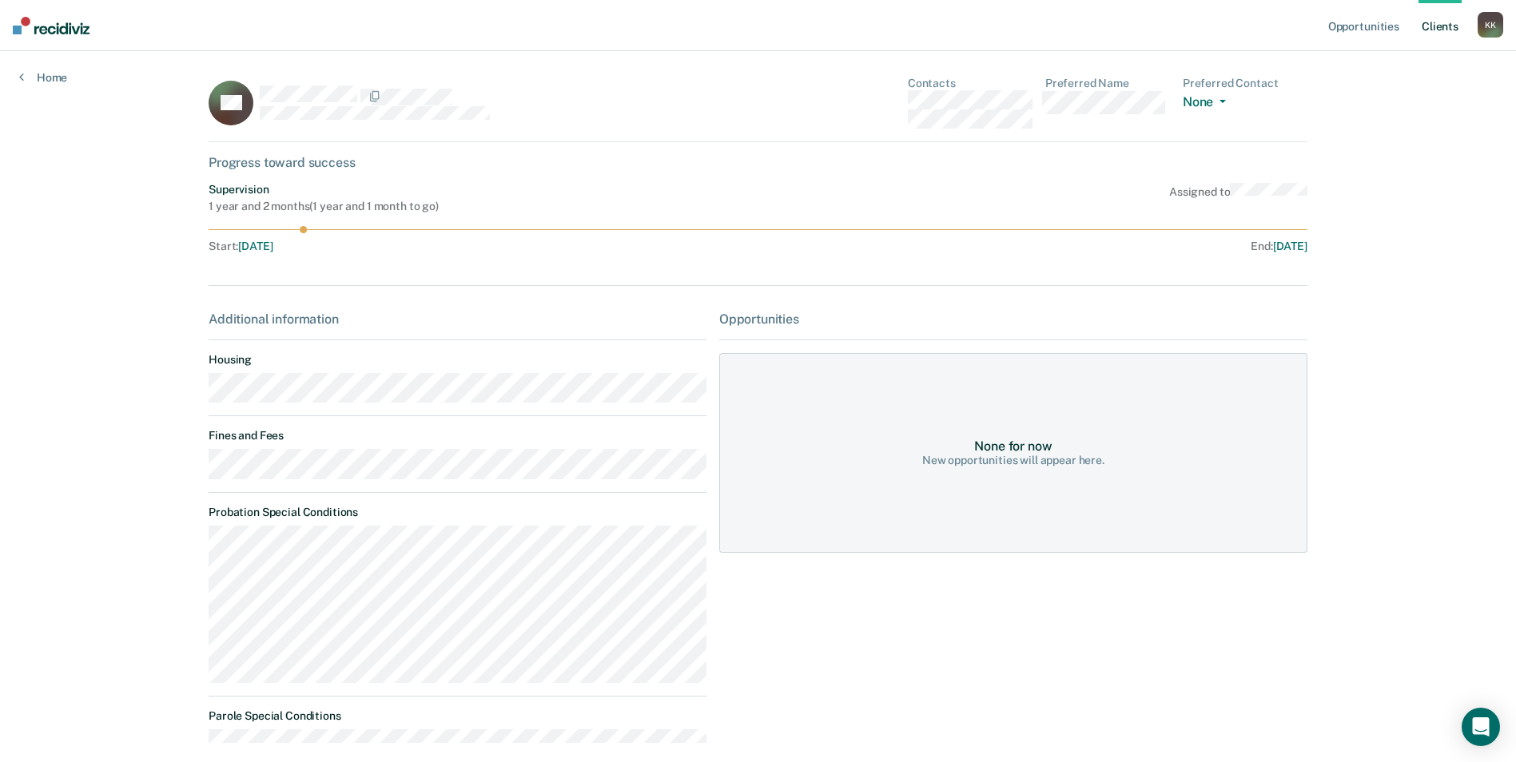
click at [1447, 26] on link "Client s" at bounding box center [1439, 25] width 43 height 51
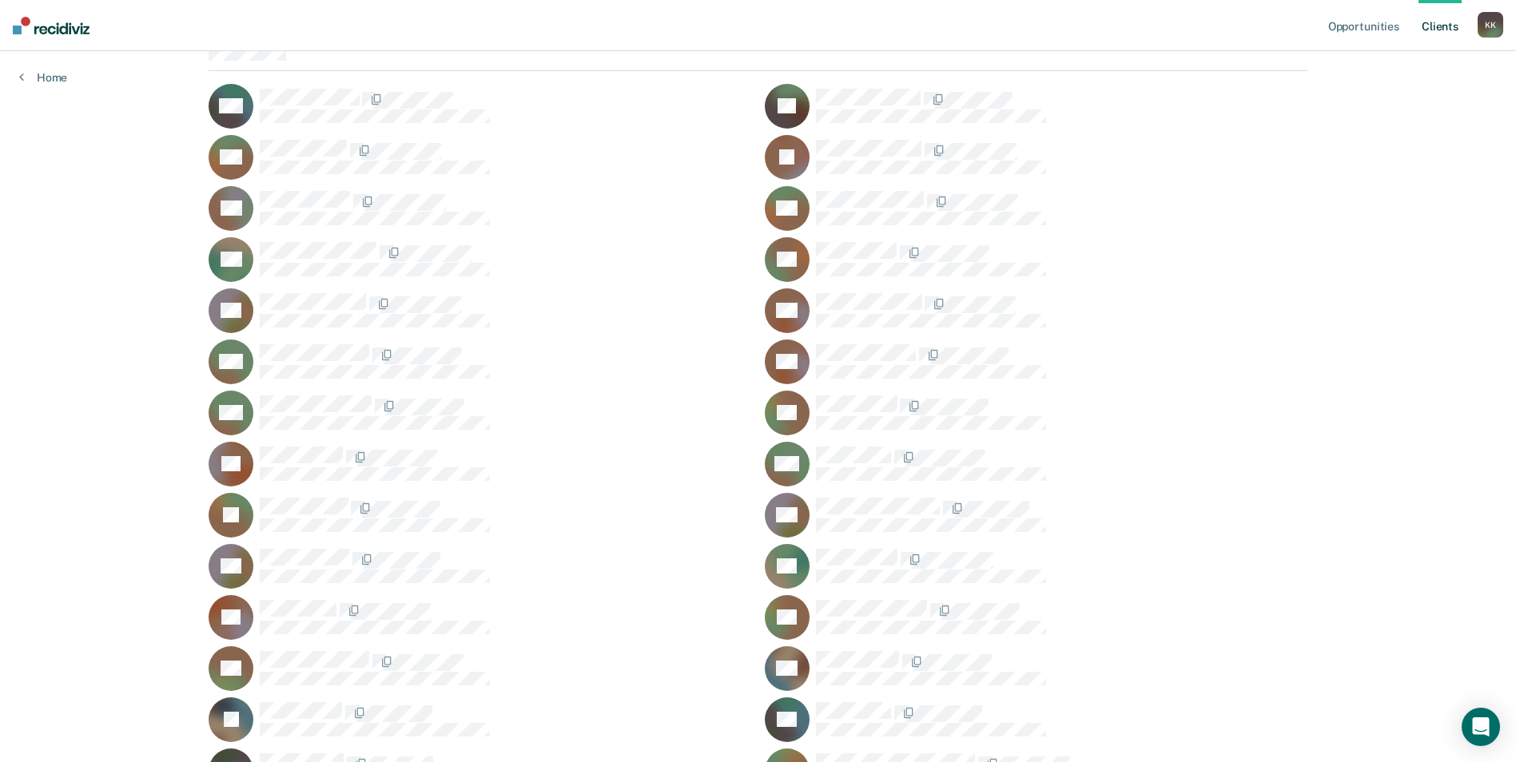
scroll to position [160, 0]
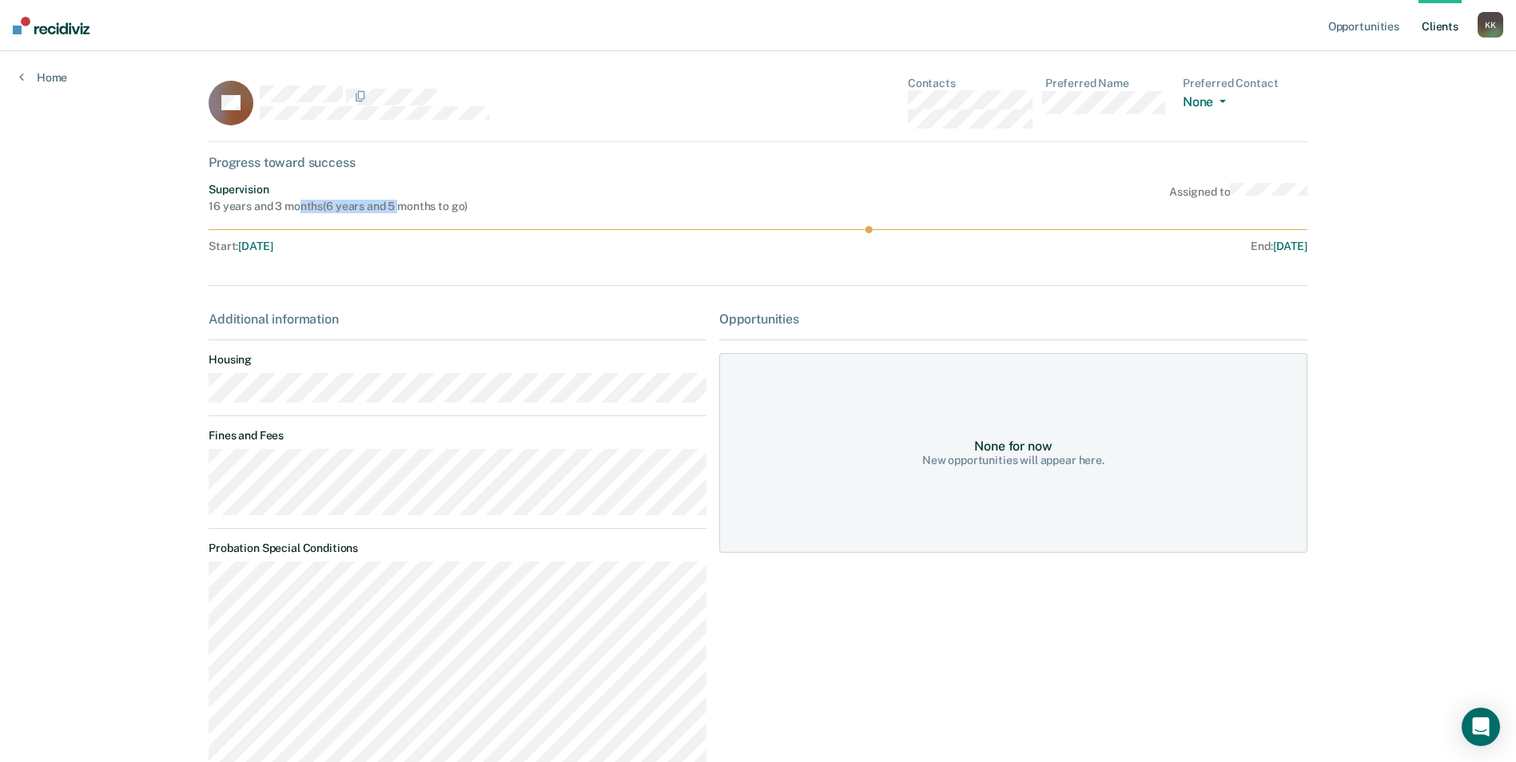
drag, startPoint x: 294, startPoint y: 204, endPoint x: 397, endPoint y: 208, distance: 103.1
click at [397, 208] on div "16 years and 3 months ( 6 years and 5 months to go )" at bounding box center [338, 207] width 259 height 14
drag, startPoint x: 397, startPoint y: 208, endPoint x: 611, endPoint y: 218, distance: 214.4
click at [611, 218] on div "Supervision 16 years and 3 months ( 6 years and 5 months to go ) Assigned to St…" at bounding box center [758, 221] width 1099 height 76
click at [1452, 30] on link "Client s" at bounding box center [1439, 25] width 43 height 51
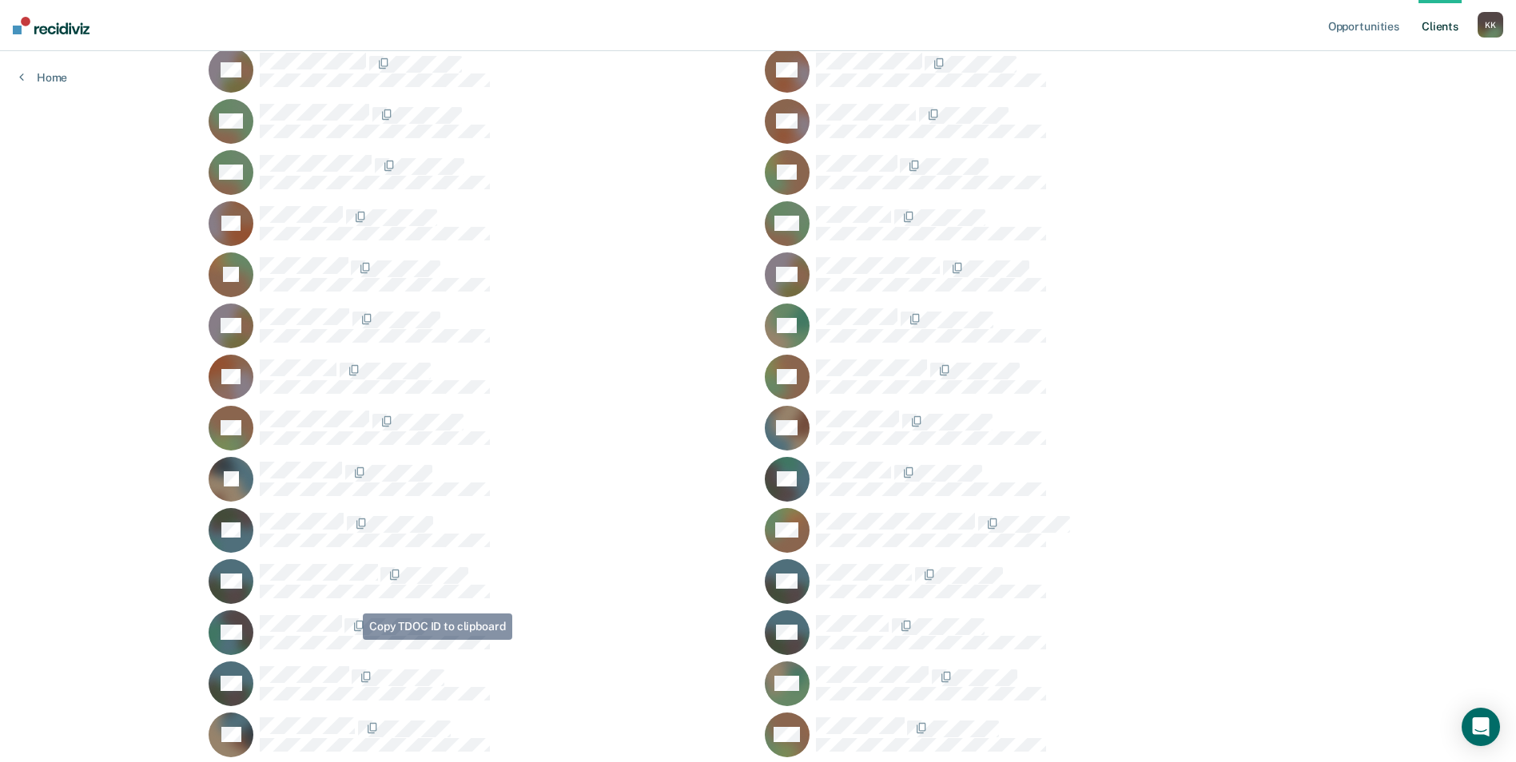
scroll to position [479, 0]
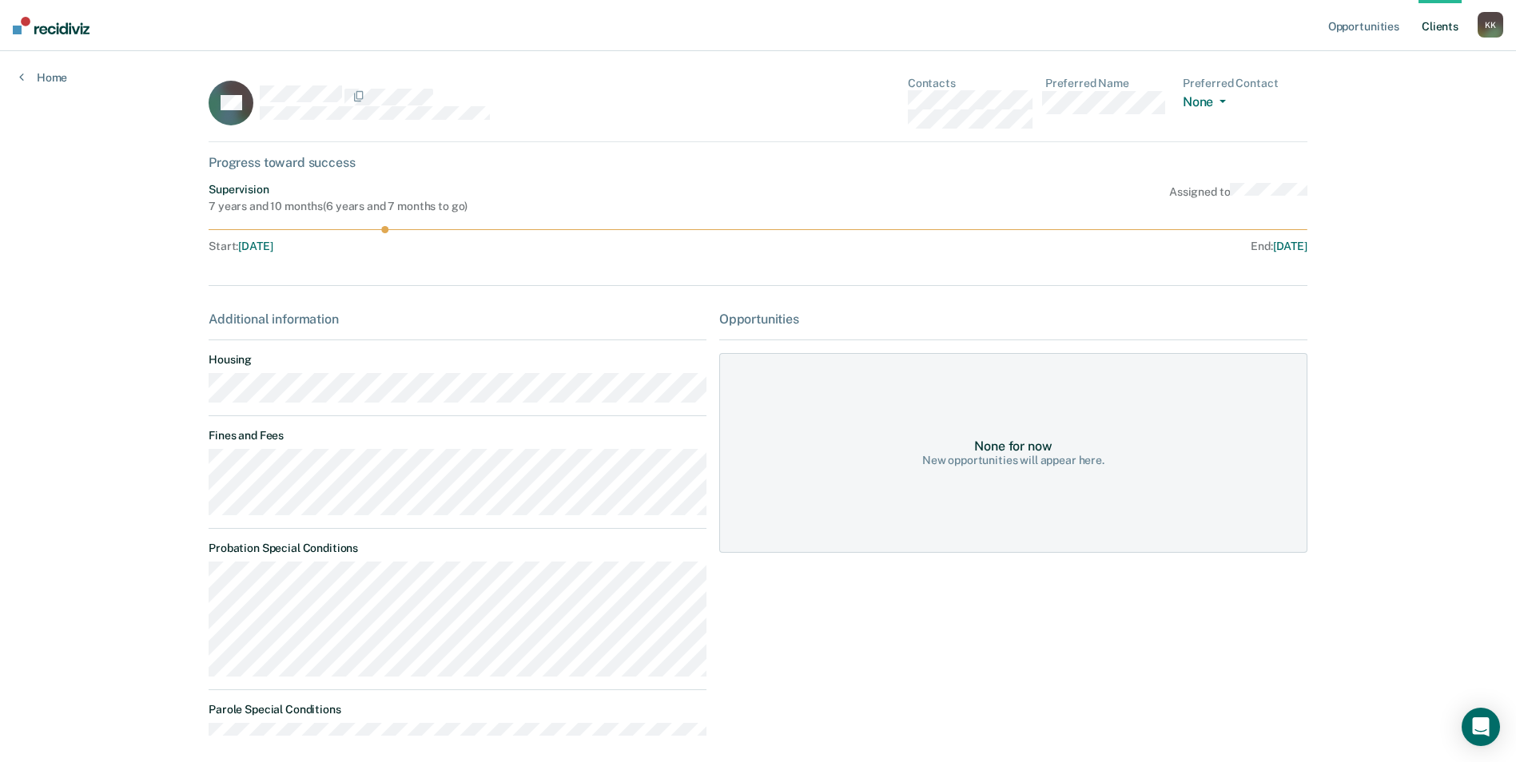
click at [1430, 28] on link "Client s" at bounding box center [1439, 25] width 43 height 51
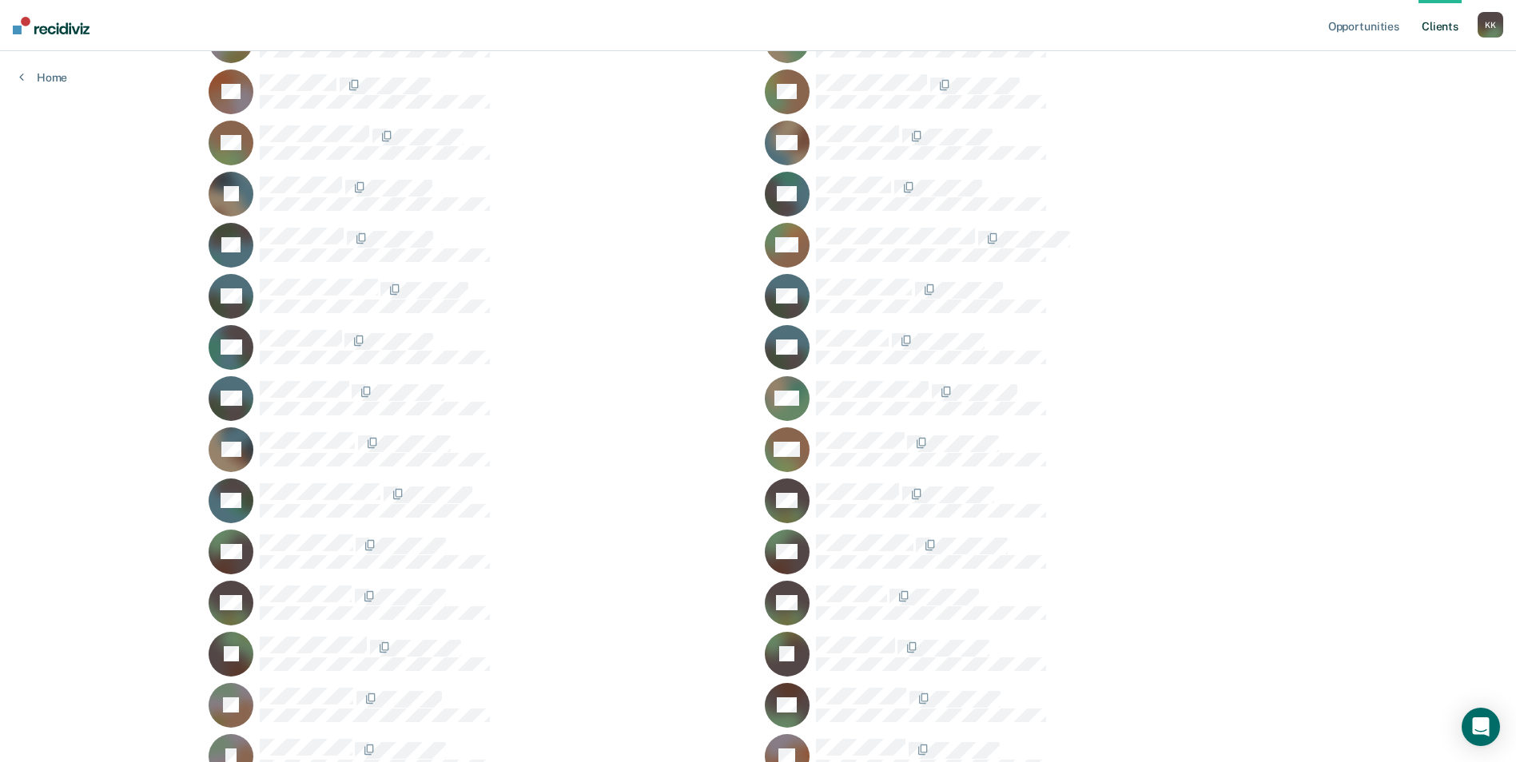
scroll to position [719, 0]
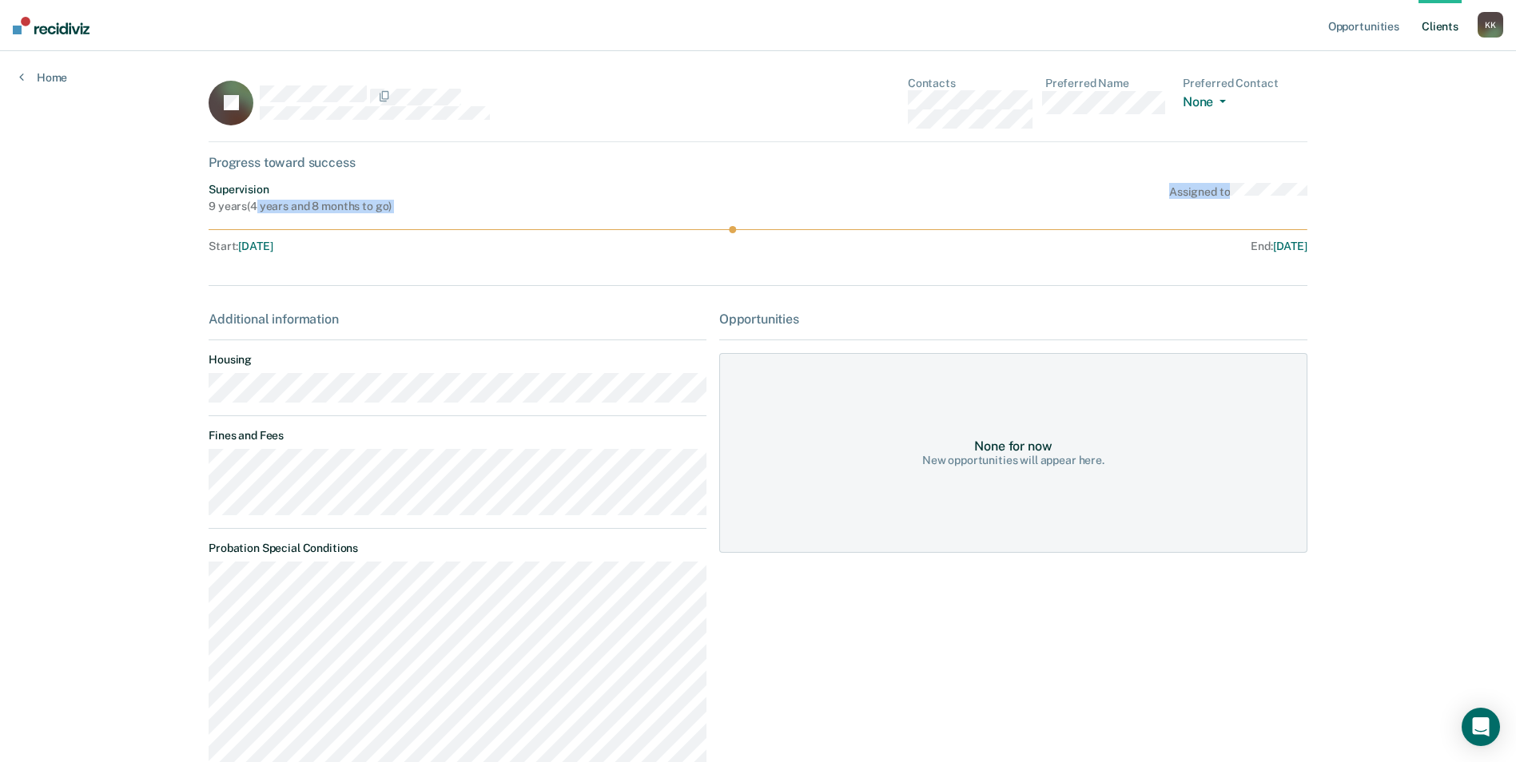
drag, startPoint x: 252, startPoint y: 205, endPoint x: 415, endPoint y: 216, distance: 163.4
click at [415, 216] on div "Supervision 9 years ( 4 years and 8 months to go ) Assigned to Start : [DATE] E…" at bounding box center [758, 221] width 1099 height 76
click at [1134, 715] on div "Opportunities None for now New opportunities will appear here." at bounding box center [1013, 579] width 588 height 535
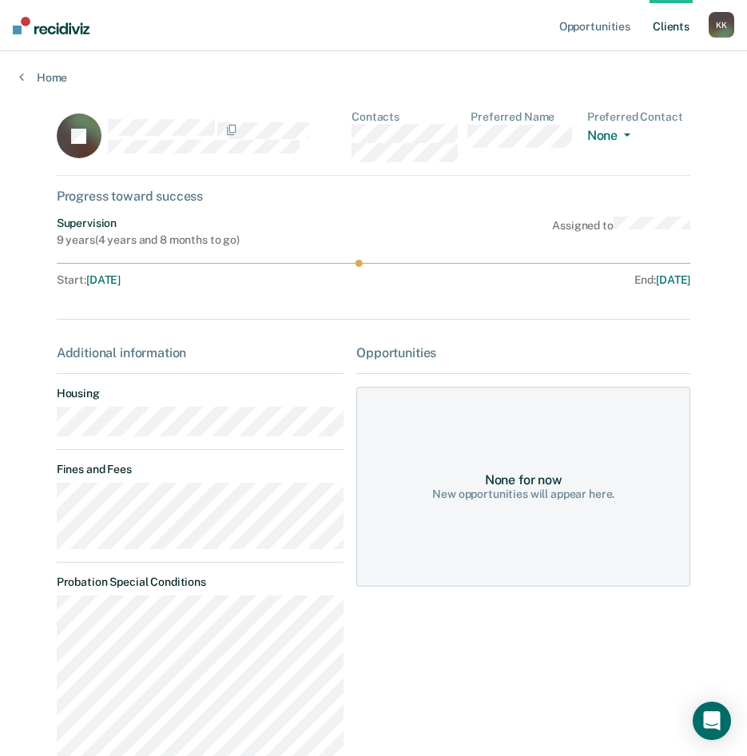
click at [684, 29] on link "Client s" at bounding box center [671, 25] width 43 height 51
click at [684, 22] on link "Client s" at bounding box center [671, 25] width 43 height 51
click at [677, 34] on link "Client s" at bounding box center [671, 25] width 43 height 51
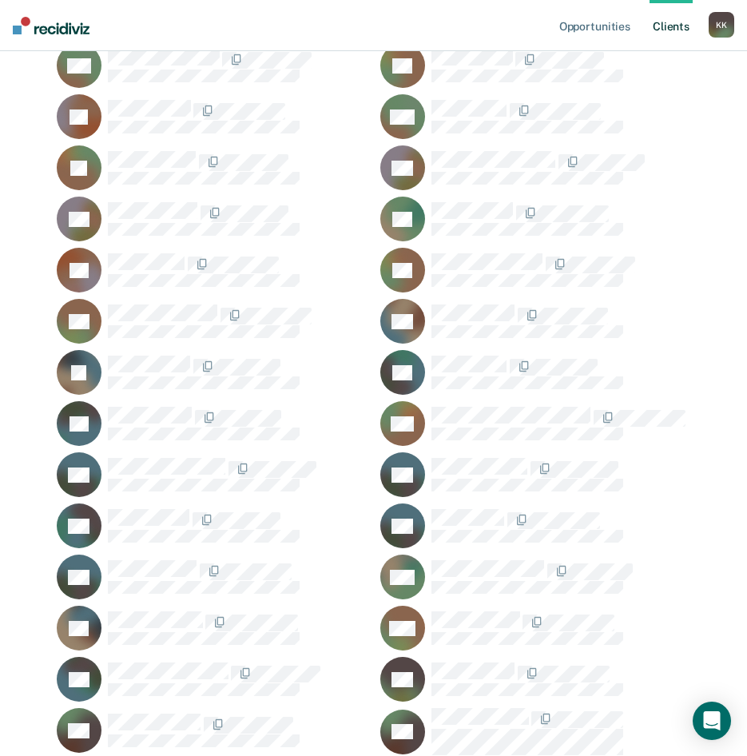
scroll to position [639, 0]
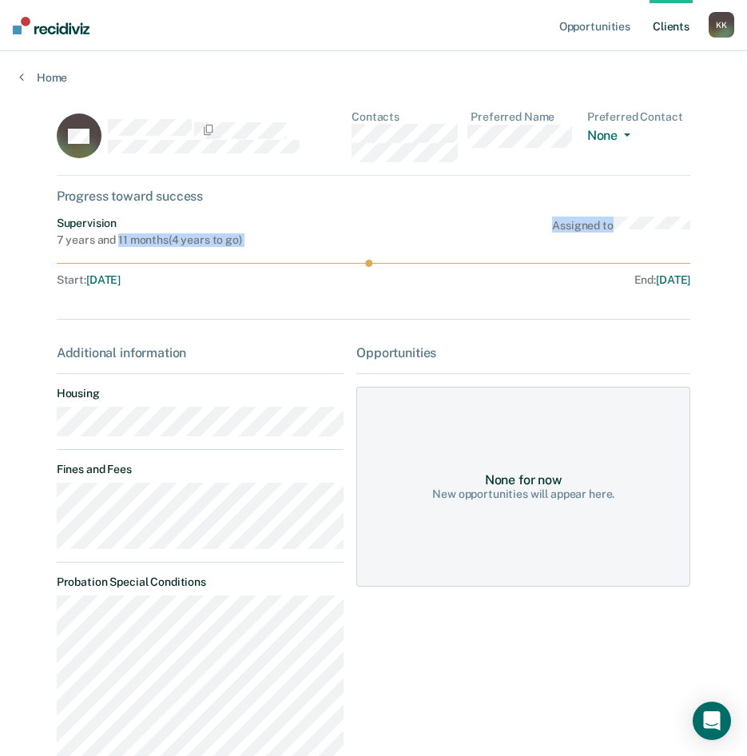
drag, startPoint x: 112, startPoint y: 240, endPoint x: 237, endPoint y: 250, distance: 125.9
click at [237, 250] on div "Supervision 7 years and 11 months ( 4 years to go ) Assigned to Start : [DATE] …" at bounding box center [374, 255] width 634 height 76
drag, startPoint x: 237, startPoint y: 250, endPoint x: 282, endPoint y: 362, distance: 120.5
click at [282, 362] on div "Additional information Housing Fines and Fees Probation Special Conditions Paro…" at bounding box center [201, 608] width 288 height 527
click at [674, 28] on link "Client s" at bounding box center [671, 25] width 43 height 51
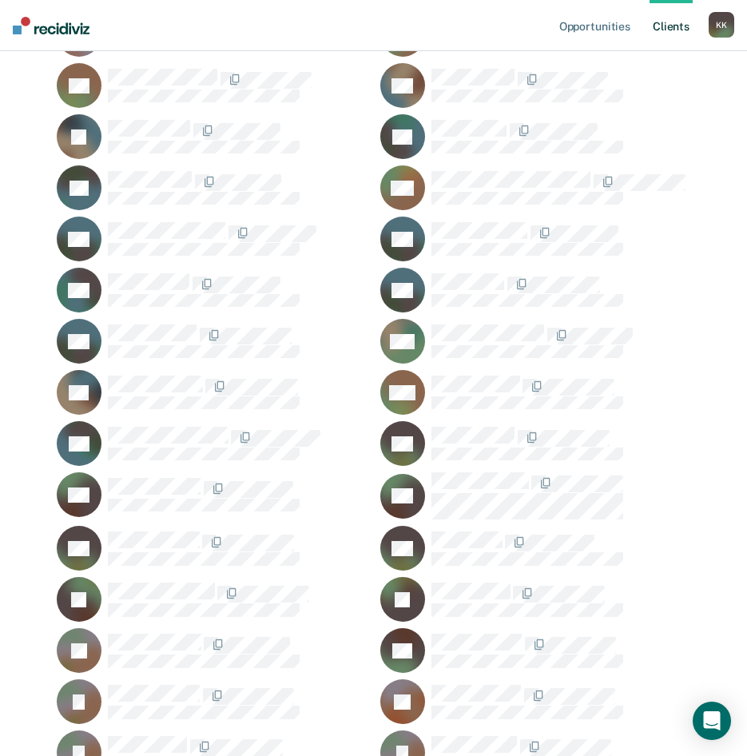
scroll to position [799, 0]
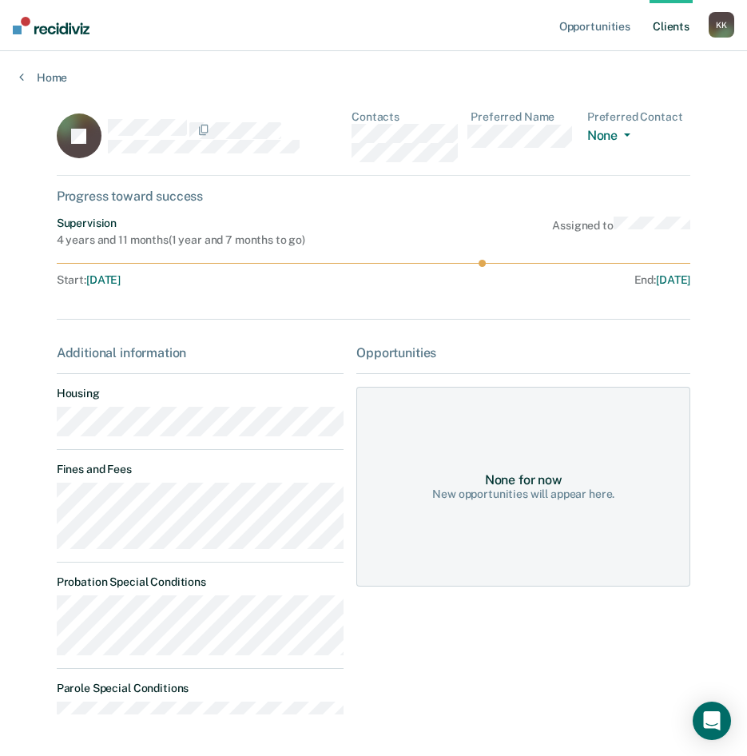
click at [677, 23] on link "Client s" at bounding box center [671, 25] width 43 height 51
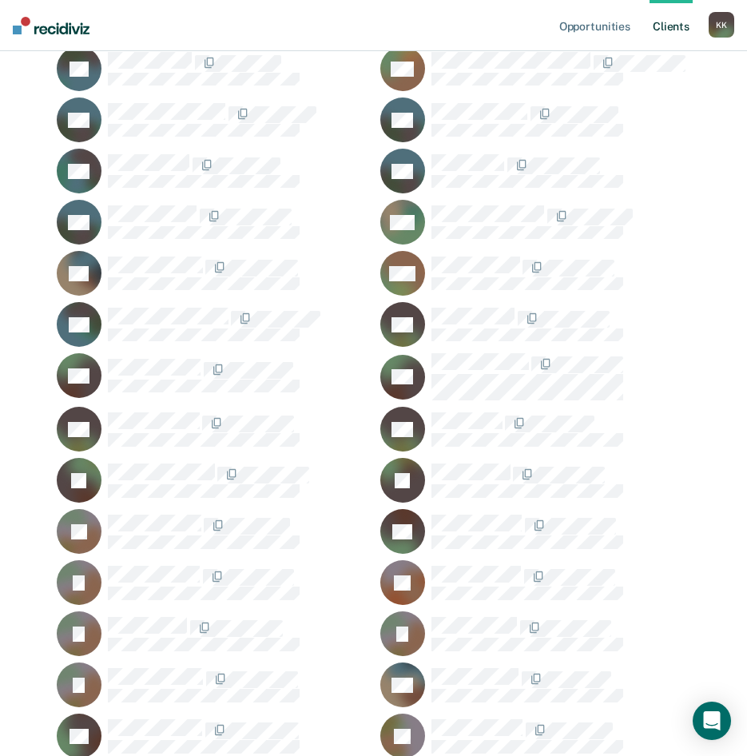
scroll to position [959, 0]
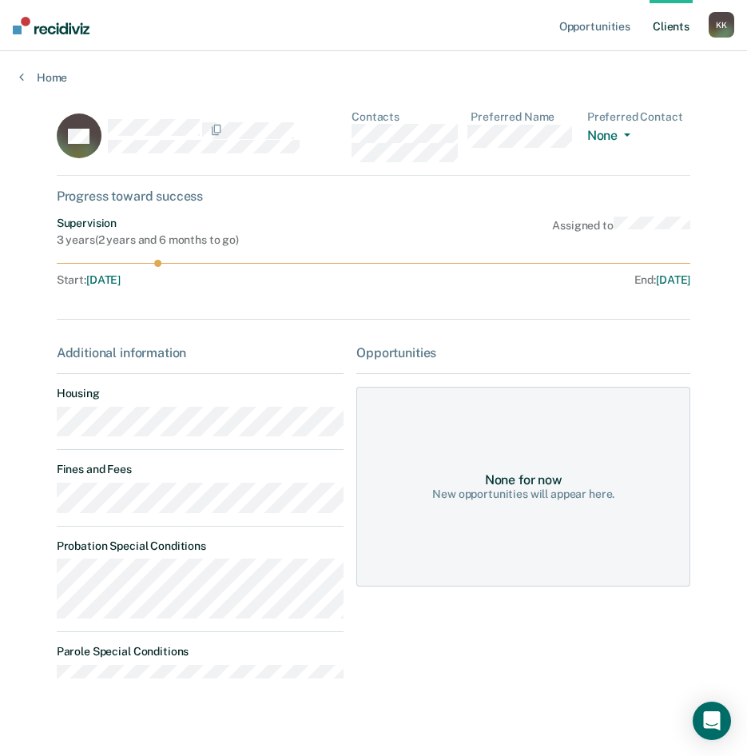
click at [670, 22] on link "Client s" at bounding box center [671, 25] width 43 height 51
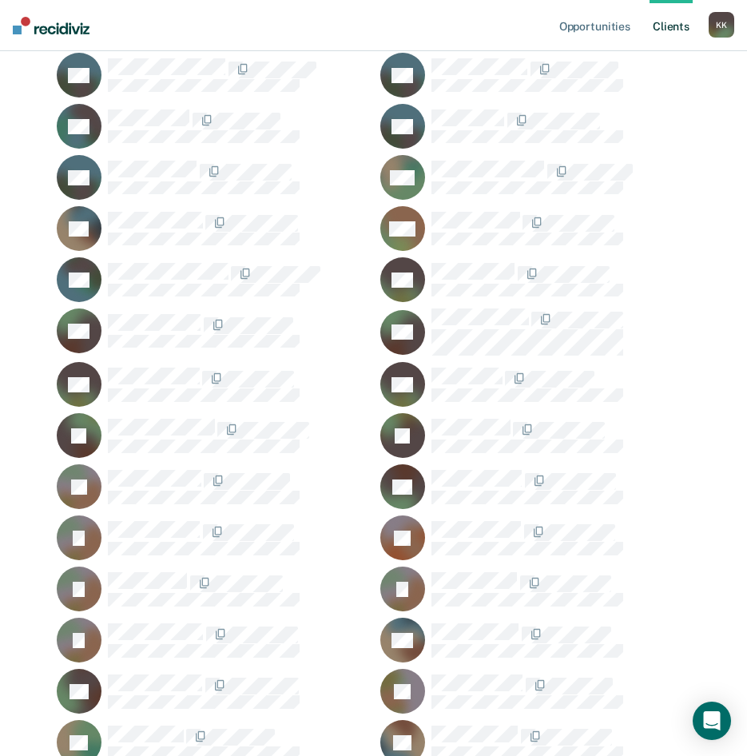
scroll to position [1198, 0]
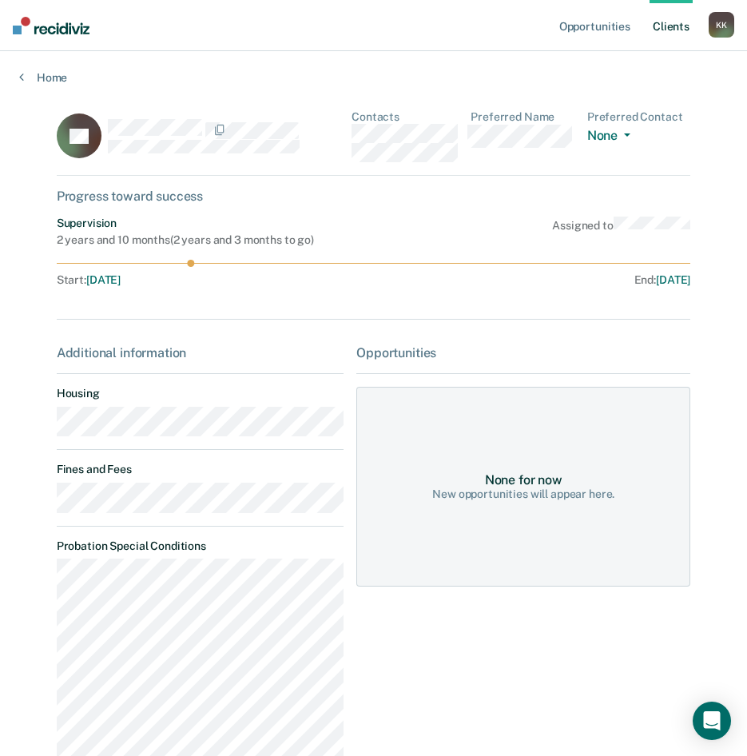
click at [674, 21] on link "Client s" at bounding box center [671, 25] width 43 height 51
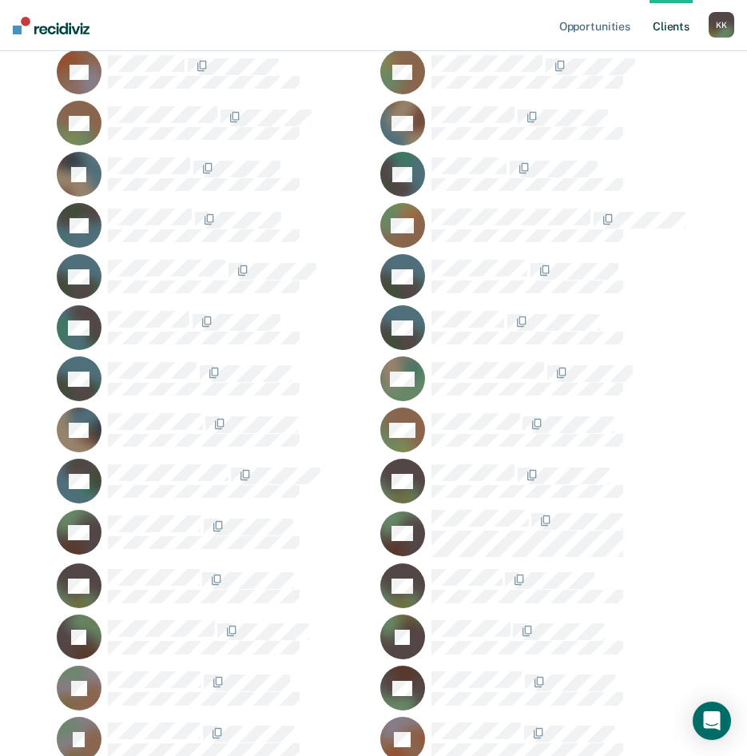
scroll to position [799, 0]
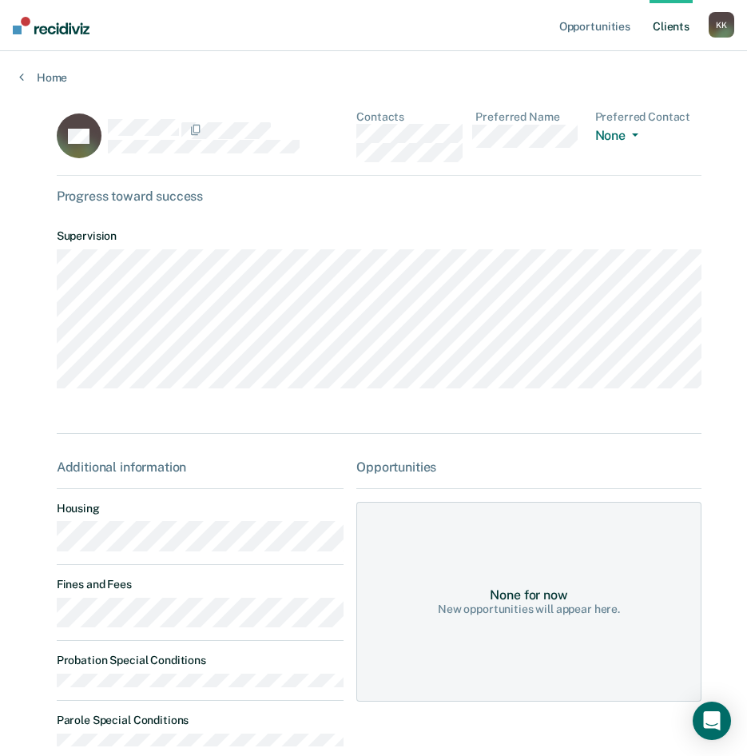
click at [677, 30] on link "Client s" at bounding box center [671, 25] width 43 height 51
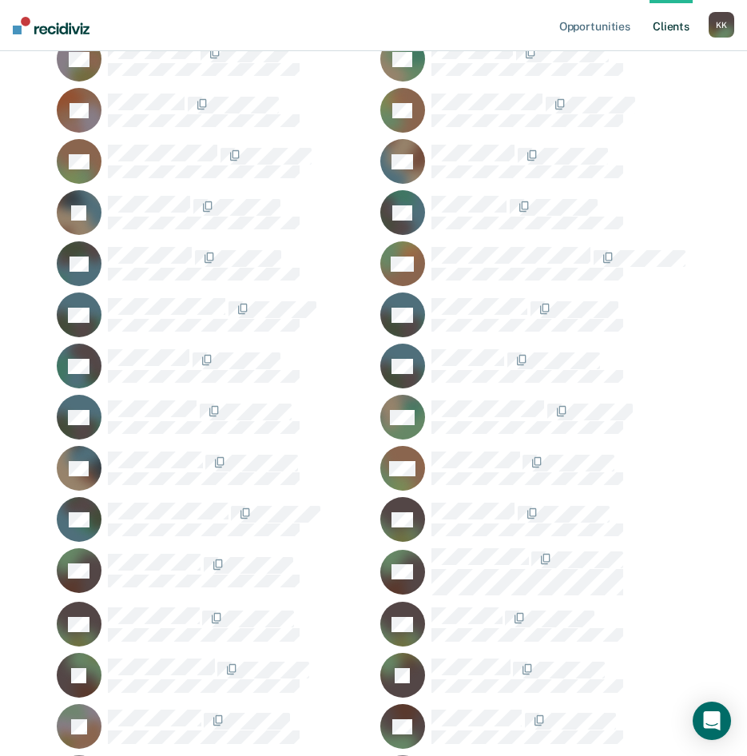
scroll to position [959, 0]
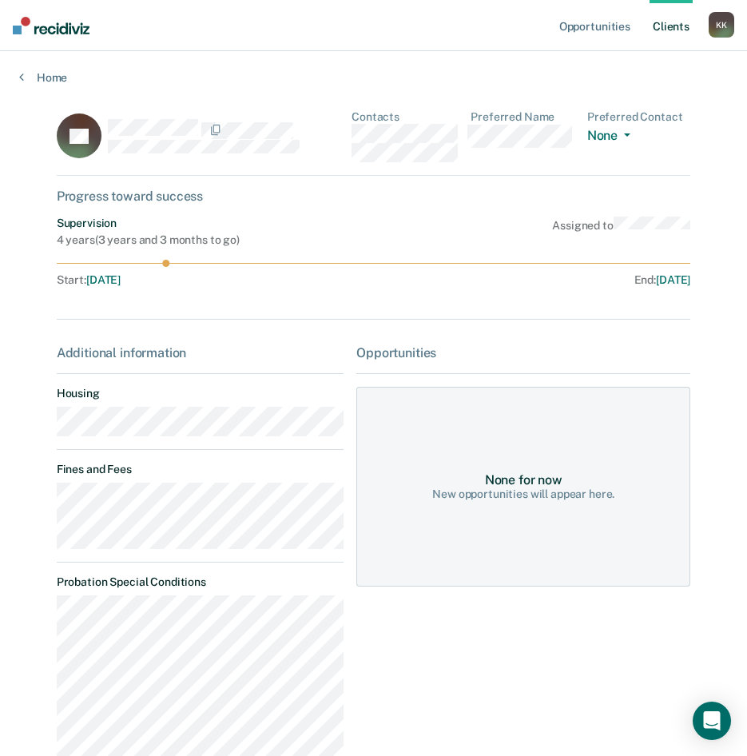
click at [662, 23] on link "Client s" at bounding box center [671, 25] width 43 height 51
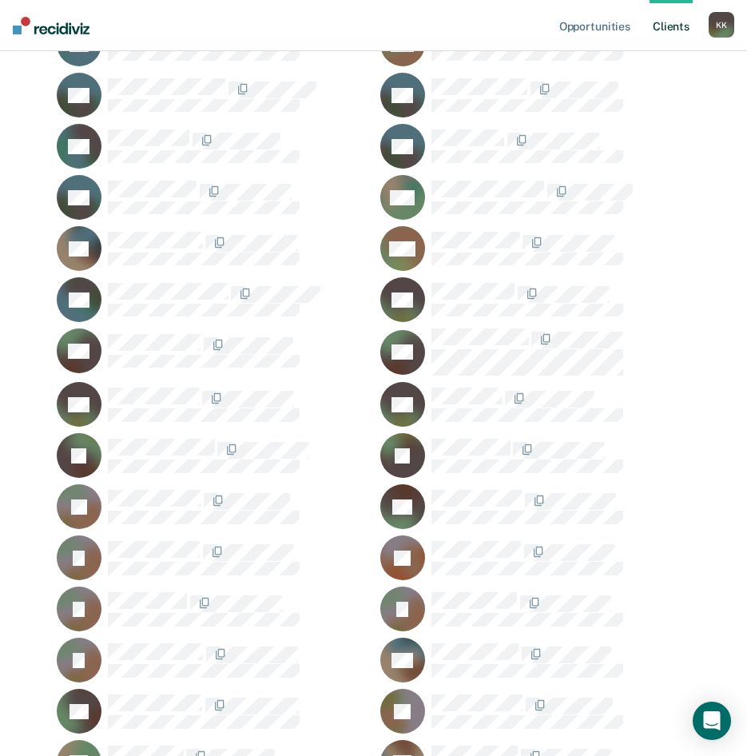
scroll to position [959, 0]
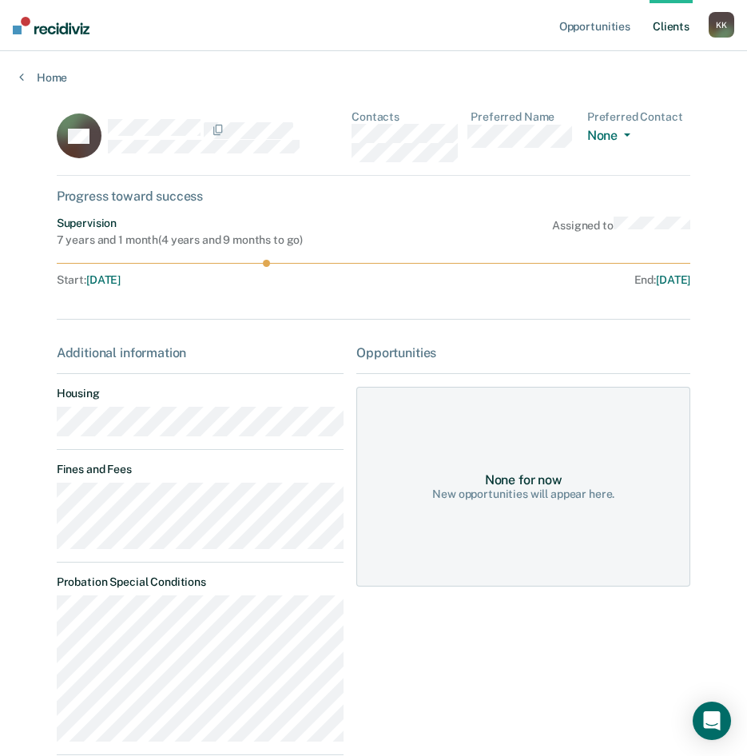
click at [670, 29] on link "Client s" at bounding box center [671, 25] width 43 height 51
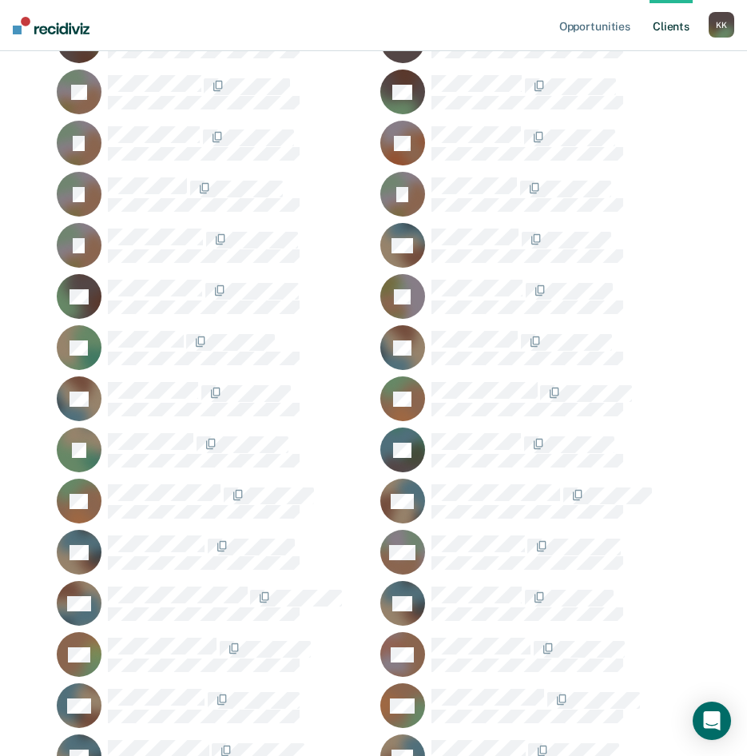
scroll to position [1358, 0]
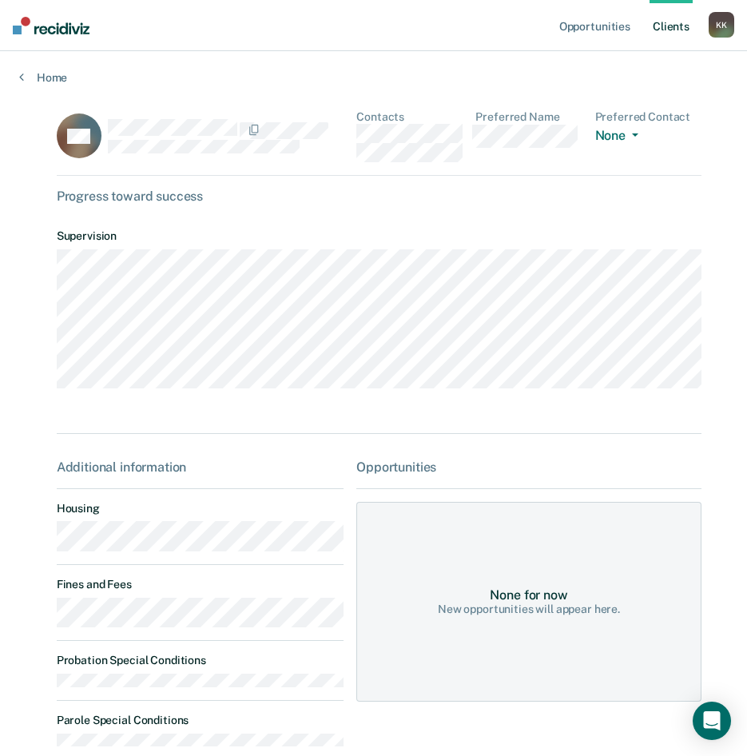
click at [659, 23] on link "Client s" at bounding box center [671, 25] width 43 height 51
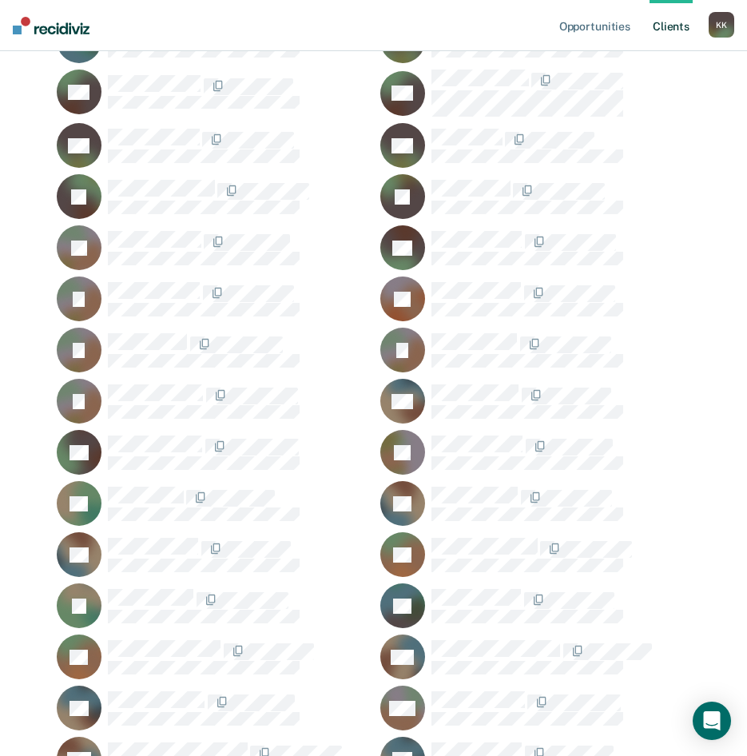
scroll to position [1278, 0]
